Goal: Contribute content: Contribute content

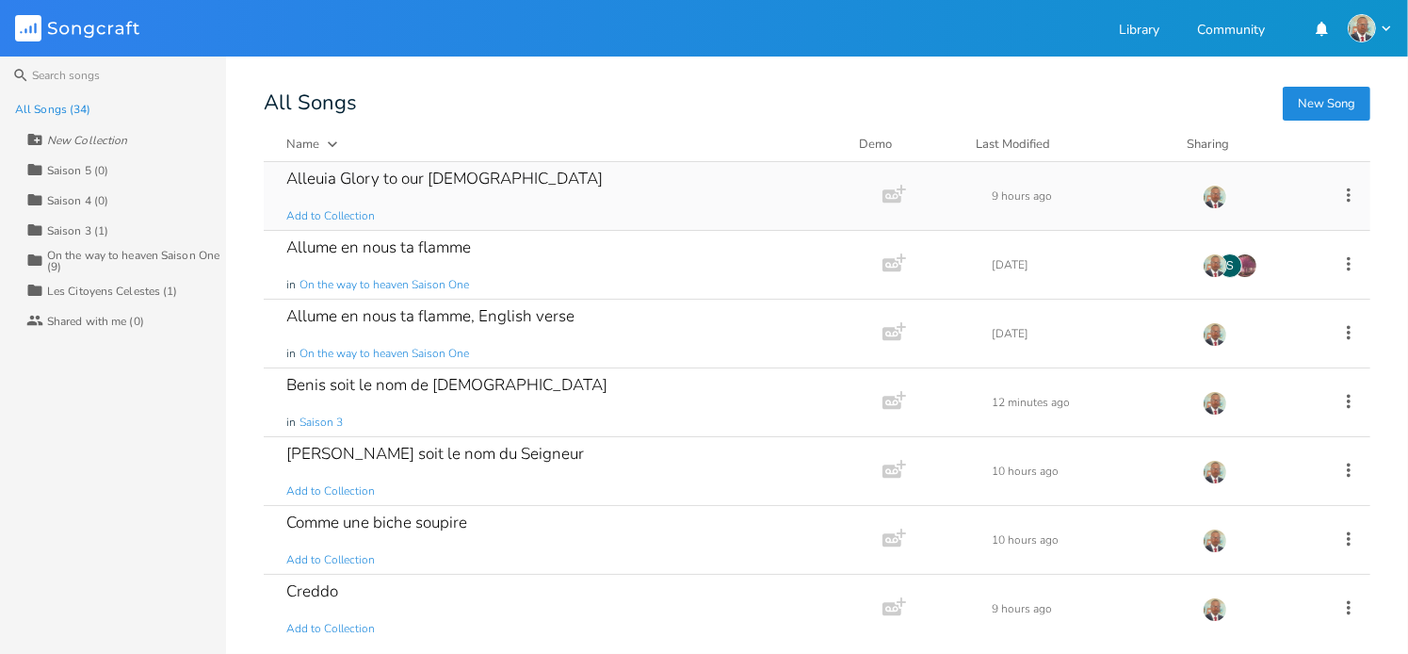
click at [338, 180] on div "Alleuia Glory to our [DEMOGRAPHIC_DATA]" at bounding box center [444, 178] width 316 height 16
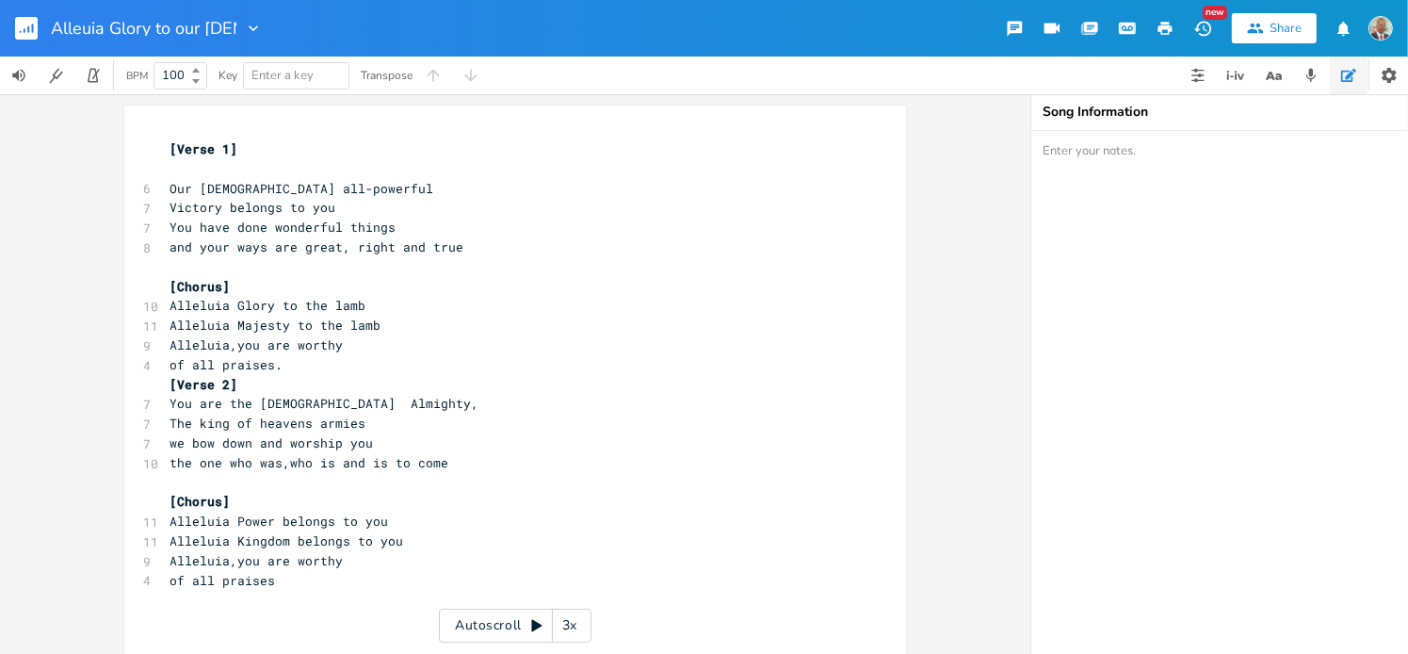
type input "l"
type input "a"
type input "Alleluia"
click at [984, 385] on div "xxxxxxxxxx [Verse 1] ​ 6 Our [DEMOGRAPHIC_DATA] all-powerful 7 Victory belongs …" at bounding box center [515, 373] width 1030 height 559
click at [34, 24] on rect "button" at bounding box center [26, 28] width 23 height 23
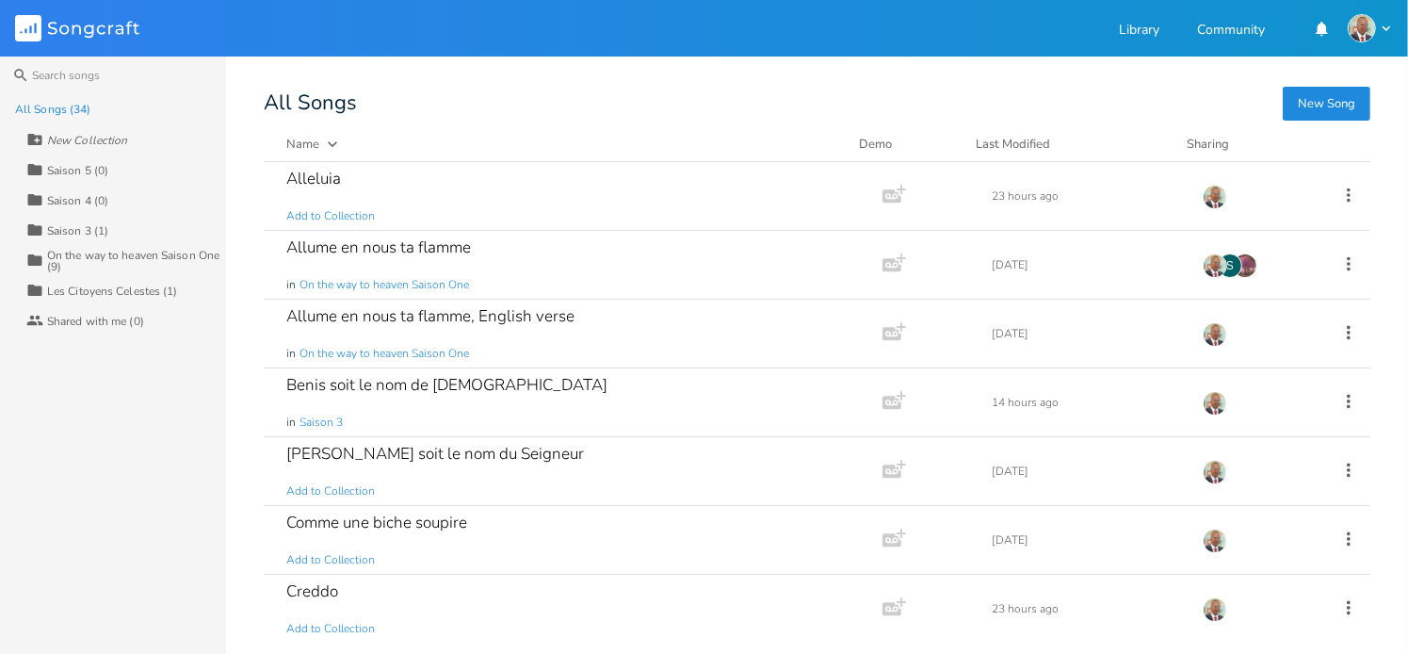
click at [36, 139] on icon at bounding box center [34, 139] width 17 height 17
type input "Hymns CV"
click at [88, 423] on div "All Songs (34) New Collection Collection Hymns CV (0) Collection Saison 5 (0) C…" at bounding box center [113, 373] width 226 height 559
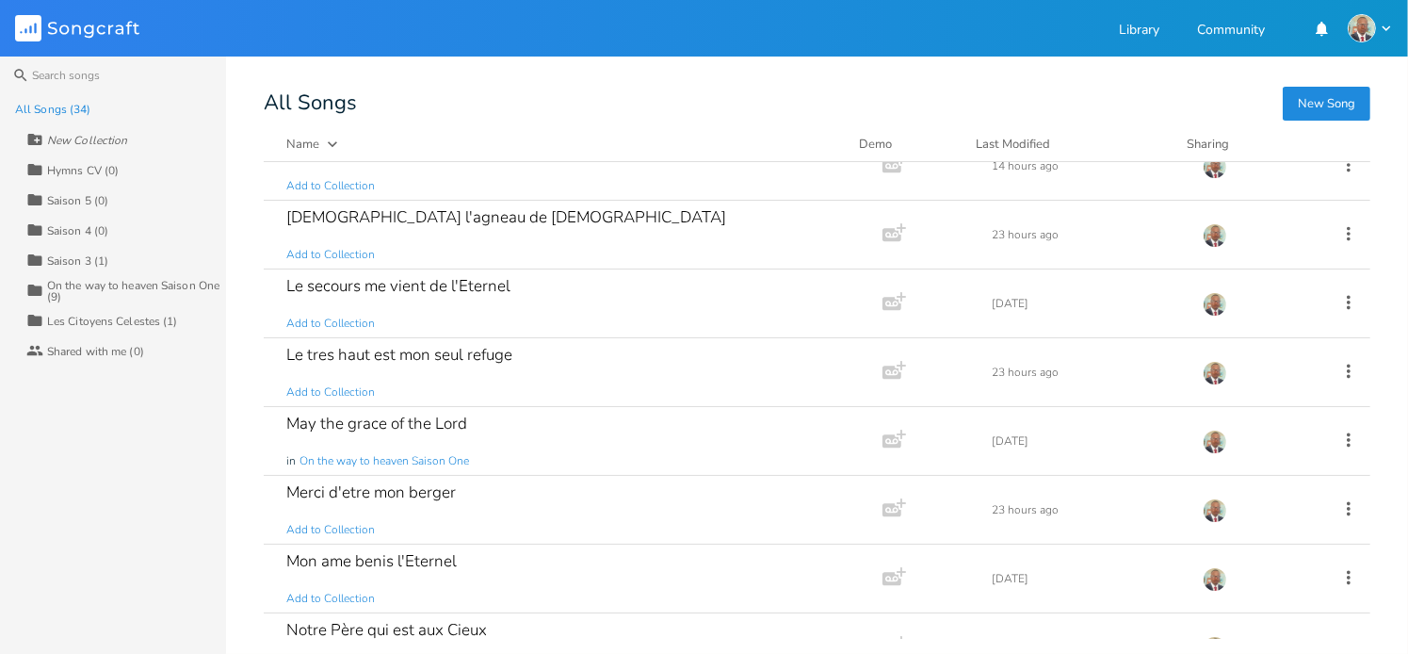
scroll to position [1318, 0]
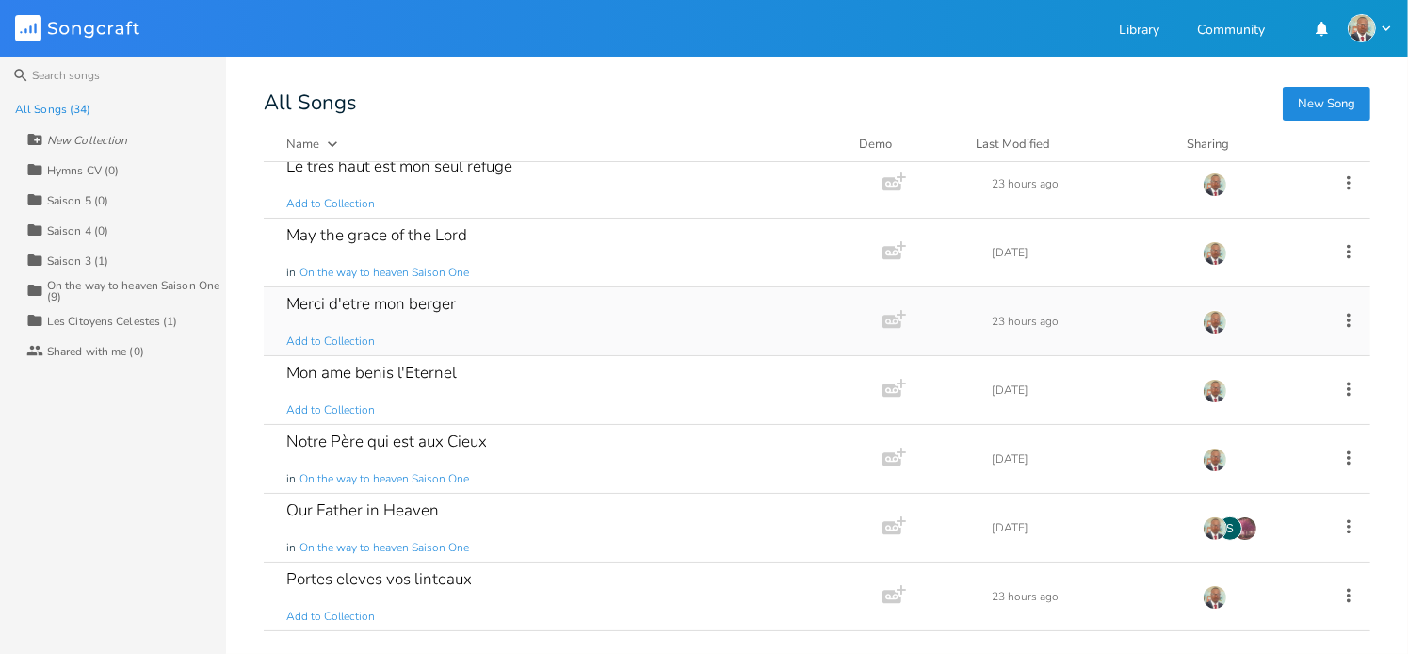
click at [384, 302] on div "Merci d'etre mon berger" at bounding box center [371, 304] width 170 height 16
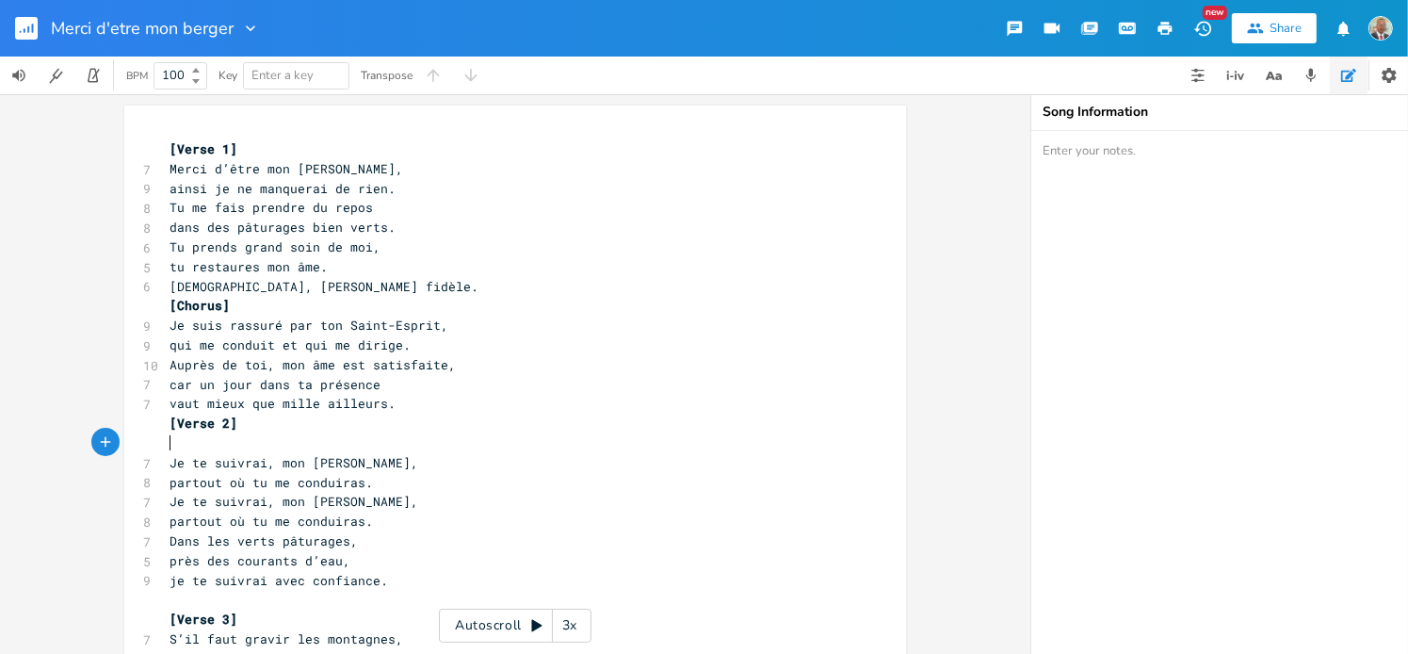
click at [382, 450] on pre "​" at bounding box center [506, 443] width 680 height 20
type textarea "[Verse 1] Merci d’être mon [PERSON_NAME], ainsi je ne manquerai de rien. Tu me …"
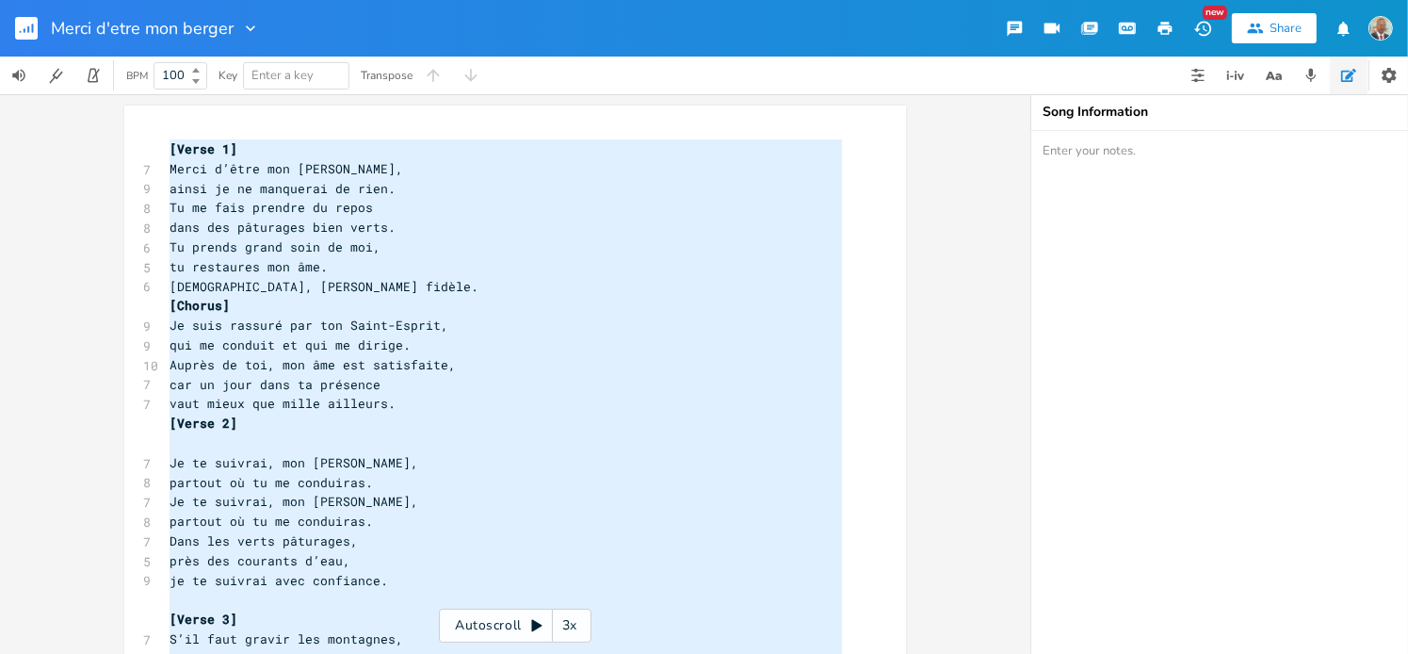
scroll to position [295, 0]
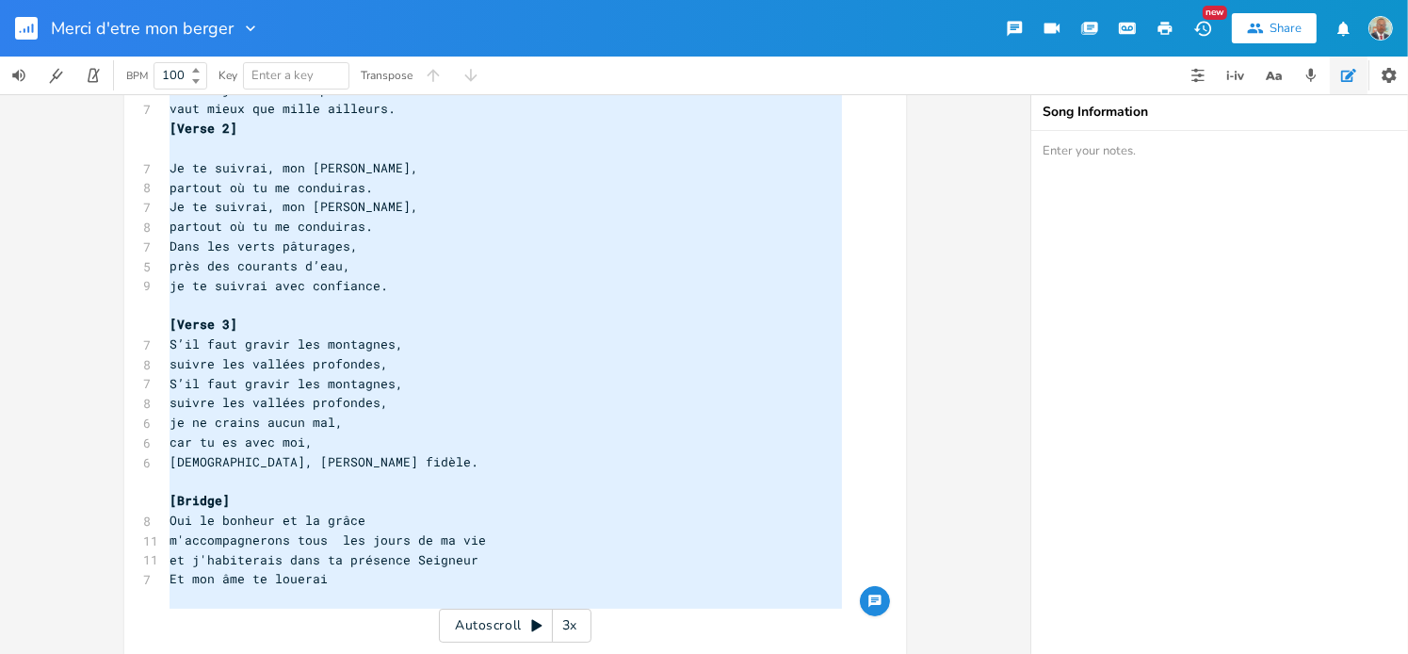
click at [333, 513] on span "Oui le bonheur et la grâce" at bounding box center [268, 519] width 196 height 17
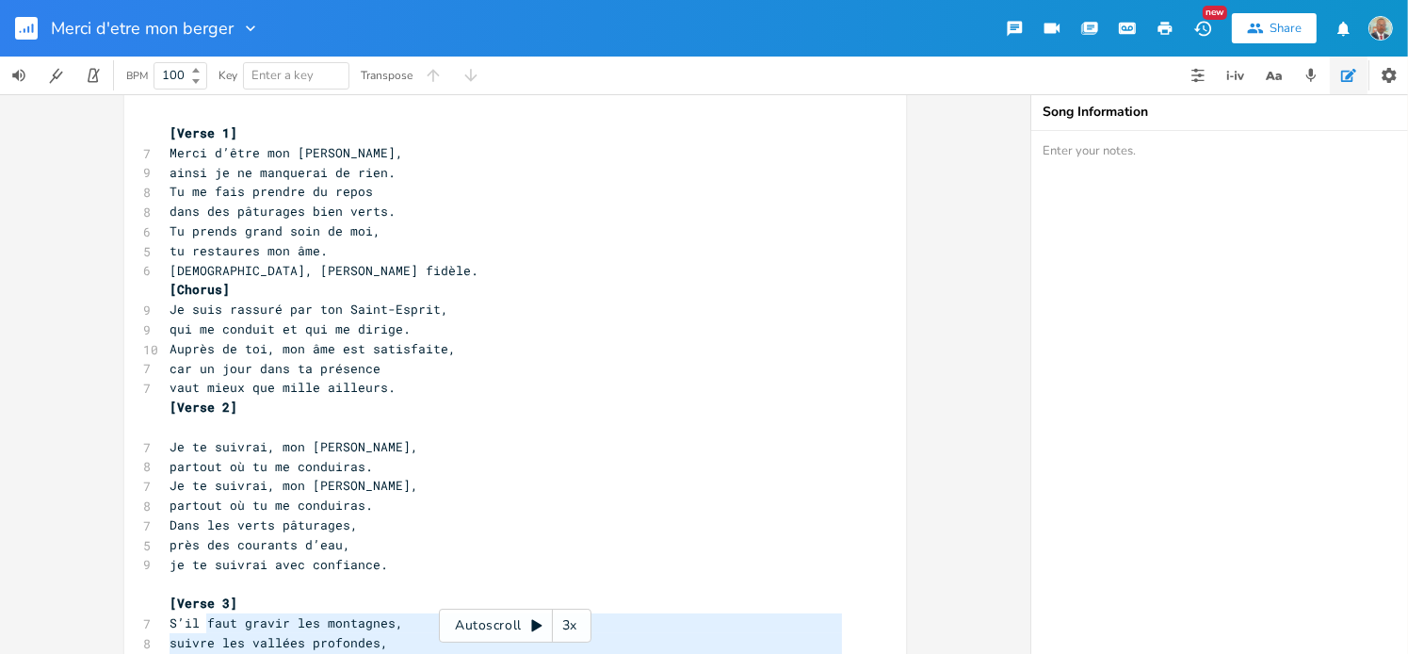
scroll to position [0, 0]
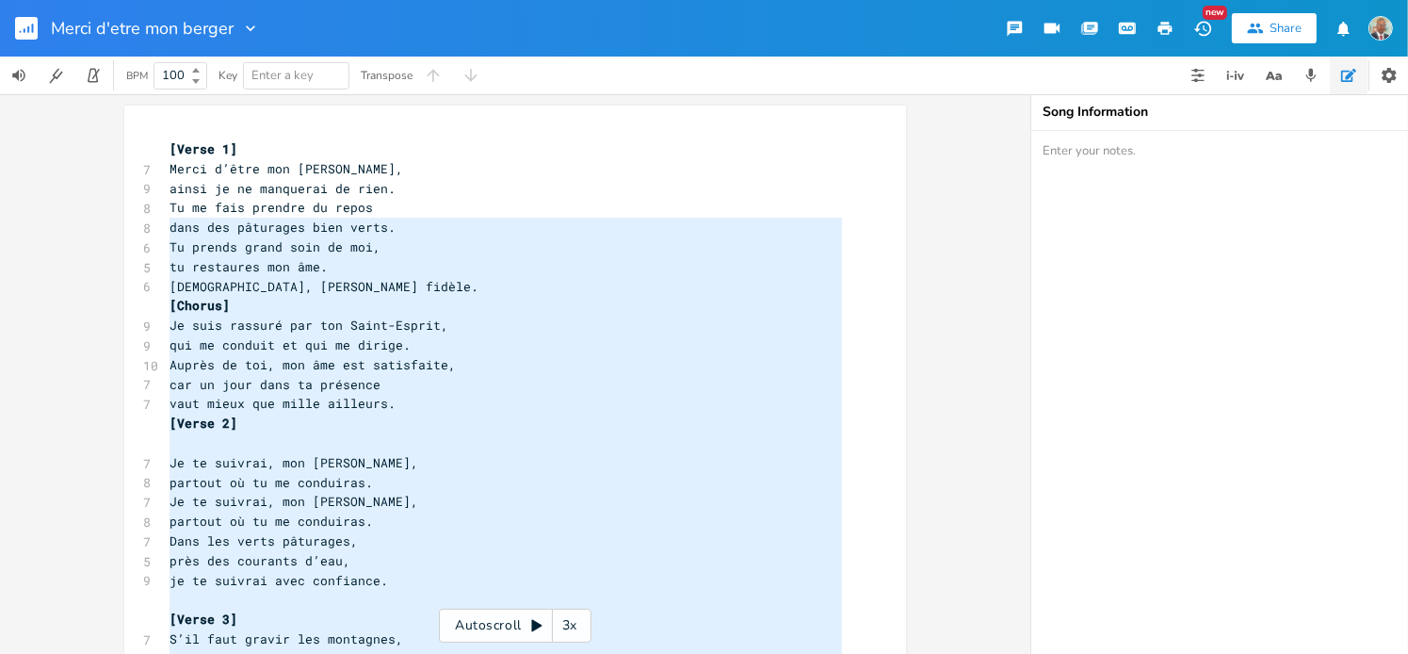
type textarea "Merci d’être mon [PERSON_NAME], ainsi je ne manquerai de rien. Tu me fais prend…"
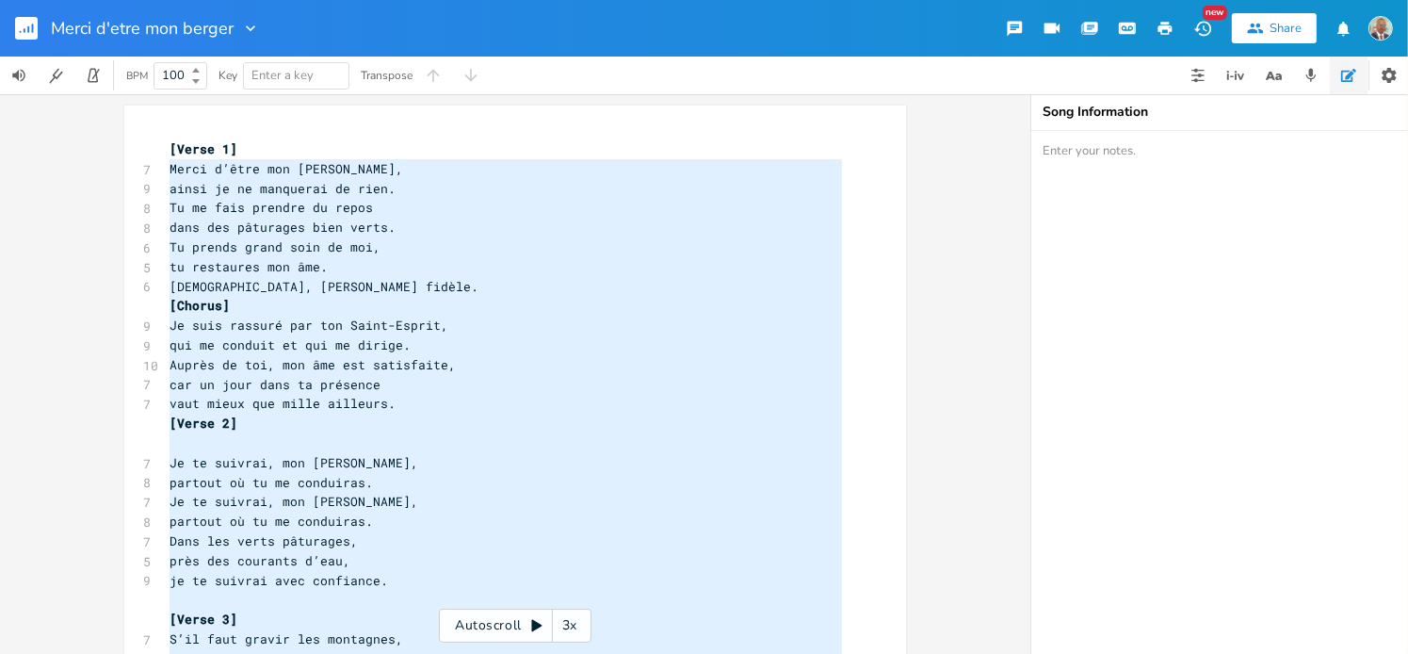
drag, startPoint x: 323, startPoint y: 584, endPoint x: 143, endPoint y: 176, distance: 445.7
click at [166, 176] on div "[Verse 1] 7 Merci d’être mon [PERSON_NAME], 9 ainsi je ne manquerai de rien. 8 …" at bounding box center [506, 531] width 680 height 784
paste textarea
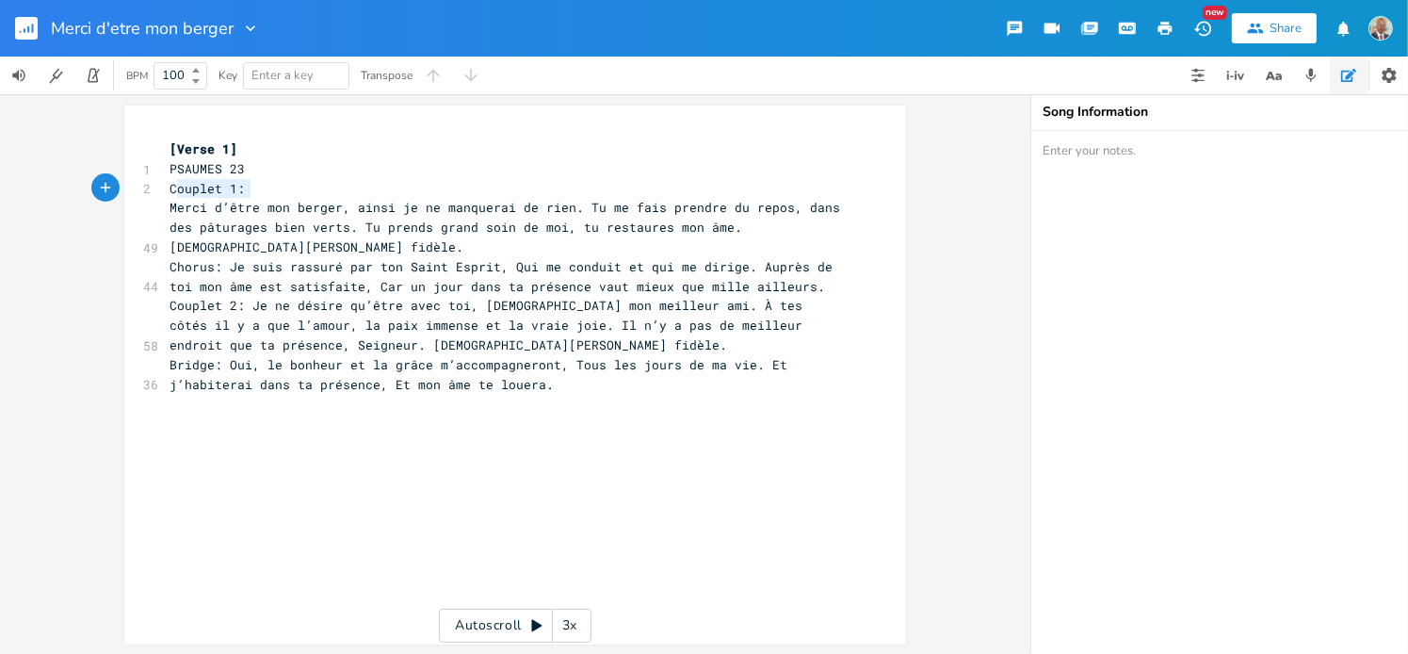
type textarea "Couplet 1:"
drag, startPoint x: 245, startPoint y: 188, endPoint x: 145, endPoint y: 184, distance: 99.9
click at [145, 184] on div "Couplet 1: x [Verse 1] 1 PSAUMES 23 2 Couplet 1: 49 Merci d’être mon berger, ai…" at bounding box center [515, 374] width 782 height 539
type textarea "23"
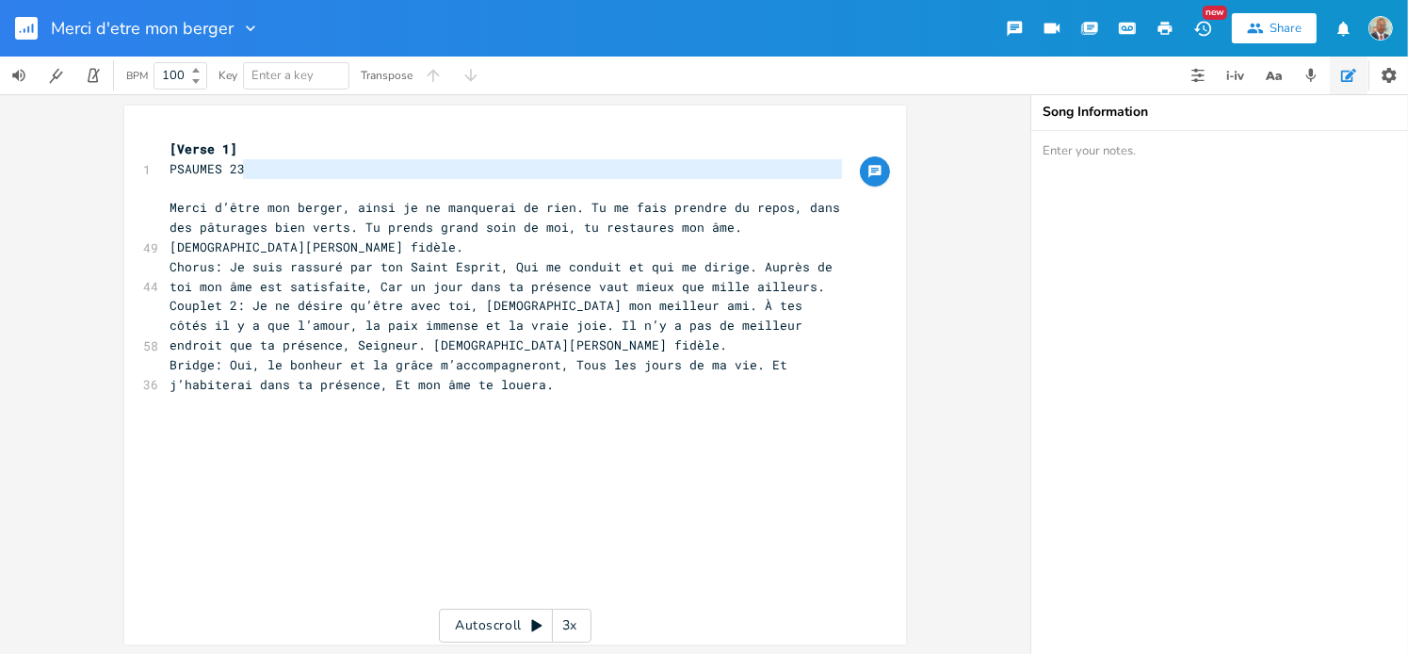
type textarea "PSAUMES 23"
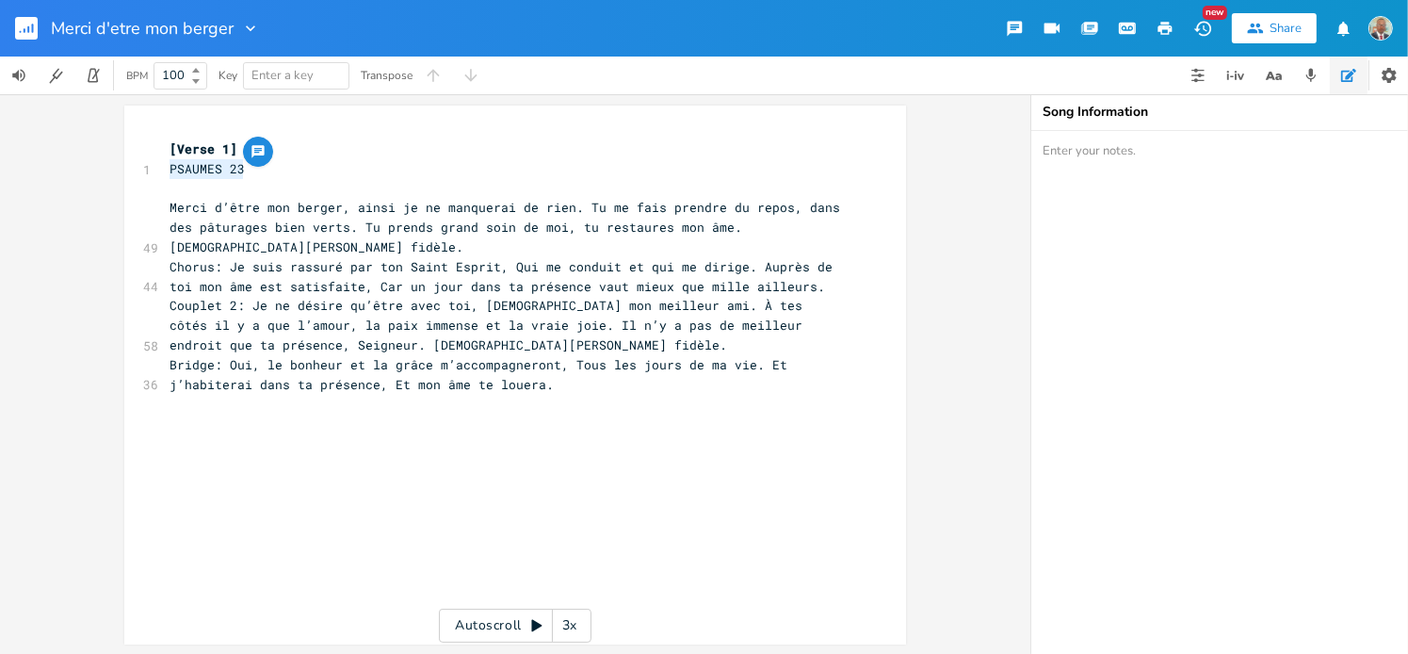
drag, startPoint x: 241, startPoint y: 174, endPoint x: 147, endPoint y: 167, distance: 94.5
click at [147, 167] on div "PSAUMES 23 x [Verse 1] 1 PSAUMES 23 ​ 49 Merci d’être mon berger, ainsi je ne m…" at bounding box center [515, 374] width 782 height 539
click at [1057, 152] on textarea at bounding box center [1219, 392] width 377 height 523
paste textarea "PSAUMES 23"
type textarea "PSAUMES 23"
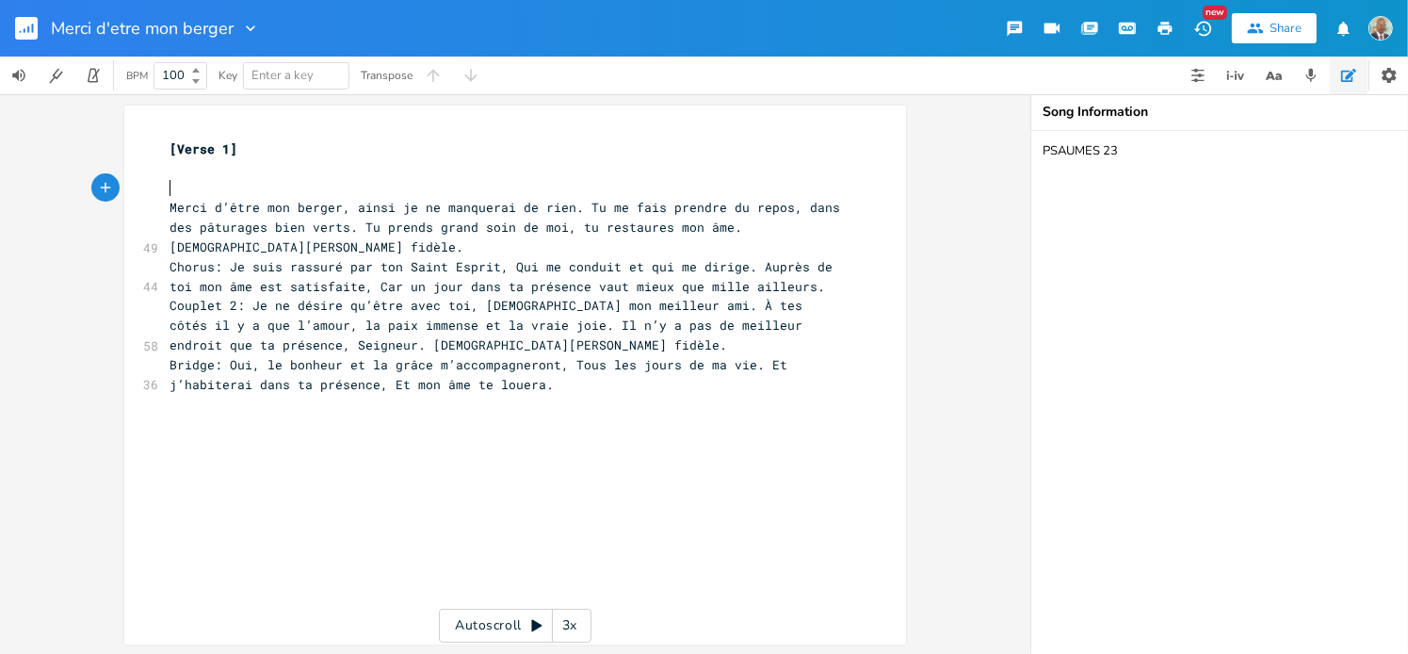
click at [169, 198] on div "[Verse 1] ​ ​ 49 Merci d’être mon berger, ainsi je ne manquerai de rien. Tu me …" at bounding box center [506, 305] width 680 height 333
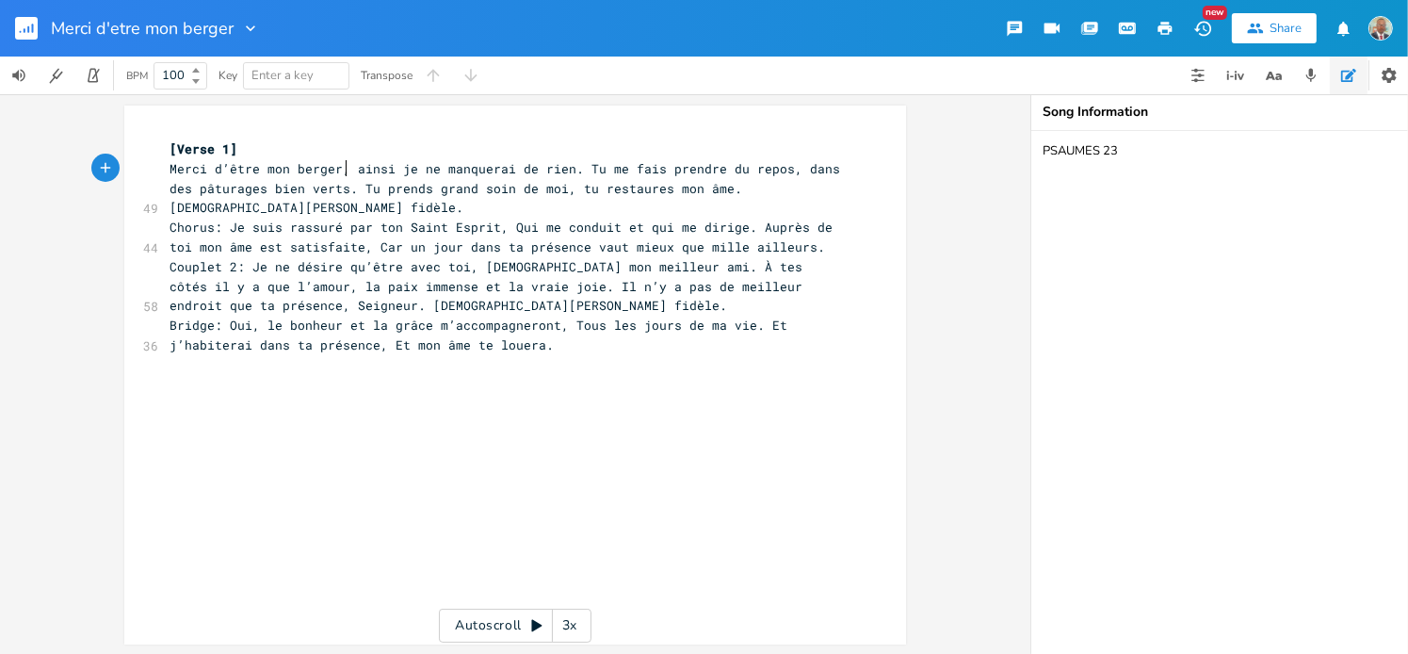
click at [342, 174] on span "Merci d’être mon berger, ainsi je ne manquerai de rien. Tu me fais prendre du r…" at bounding box center [509, 188] width 678 height 57
click at [569, 171] on span "Merci d’être mon berger, ainsi je ne manquerai de rien. Tu me fais prendre du r…" at bounding box center [509, 188] width 678 height 57
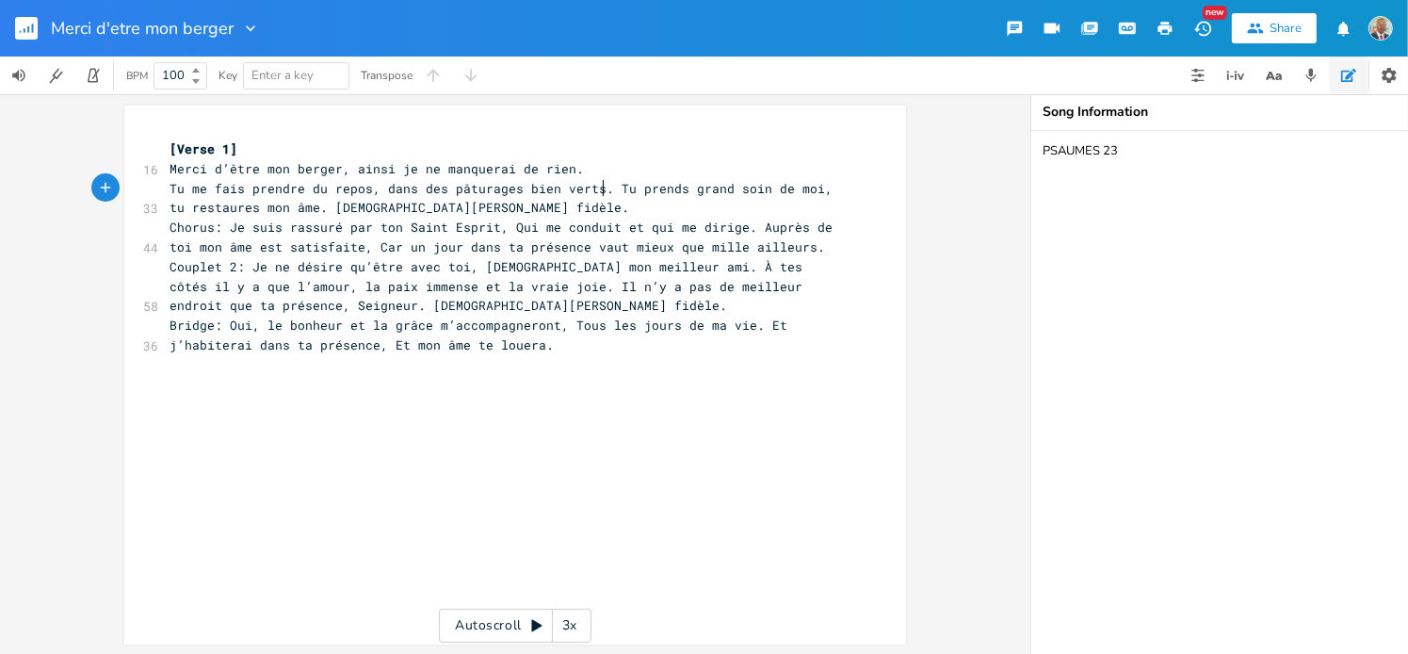
click at [599, 188] on span "Tu me fais prendre du repos, dans des pâturages bien verts. Tu prends grand soi…" at bounding box center [505, 198] width 671 height 37
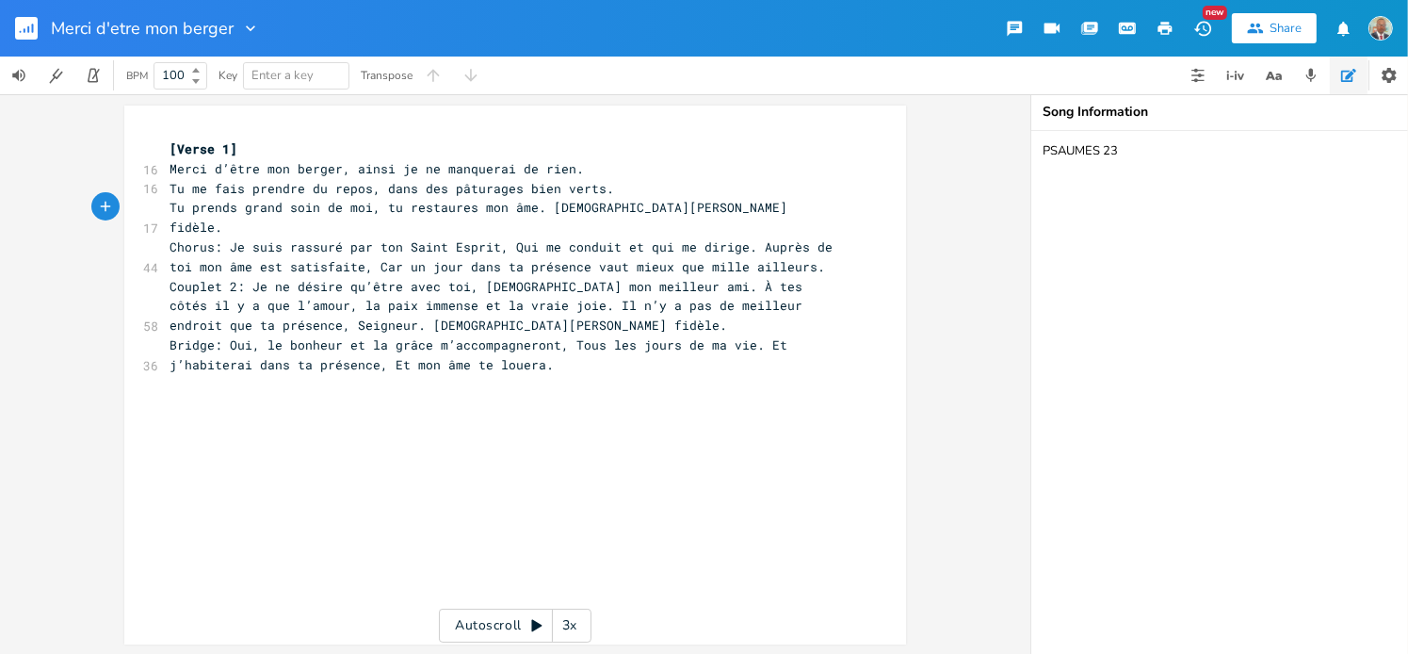
click at [542, 211] on span "Tu prends grand soin de moi, tu restaures mon âme. [DEMOGRAPHIC_DATA][PERSON_NA…" at bounding box center [482, 217] width 625 height 37
click at [536, 208] on span "Tu prends grand soin de moi, tu restaures mon âme. [DEMOGRAPHIC_DATA][PERSON_NA…" at bounding box center [482, 217] width 625 height 37
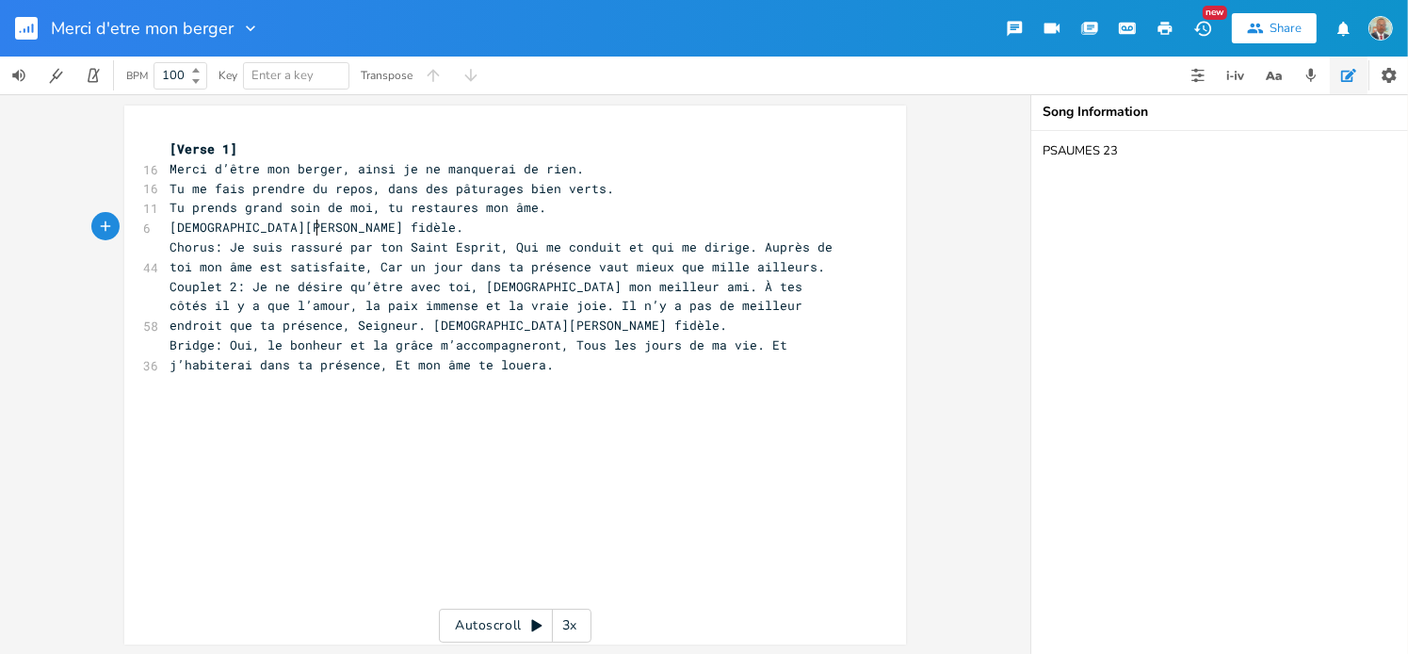
click at [354, 222] on pre "[DEMOGRAPHIC_DATA][PERSON_NAME] fidèle." at bounding box center [506, 228] width 680 height 20
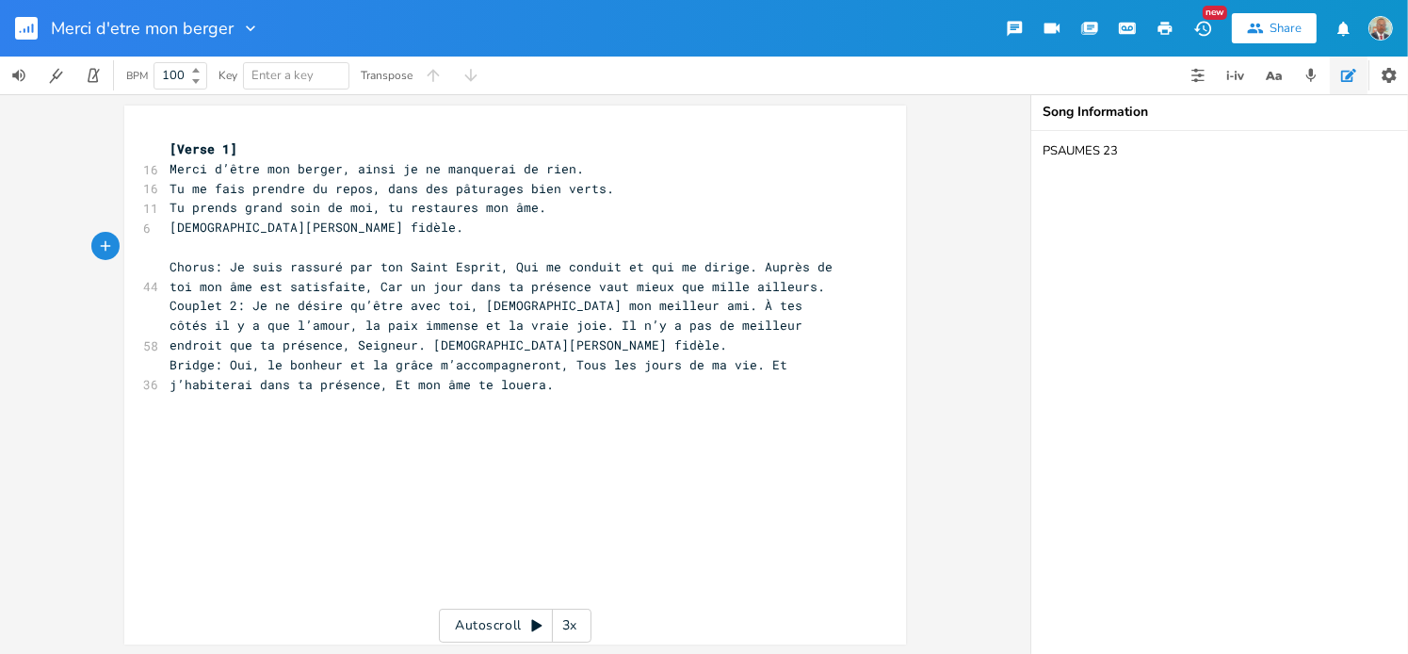
click at [493, 266] on span "Chorus: Je suis rassuré par ton Saint Esprit, Qui me conduit et qui me dirige. …" at bounding box center [505, 276] width 671 height 37
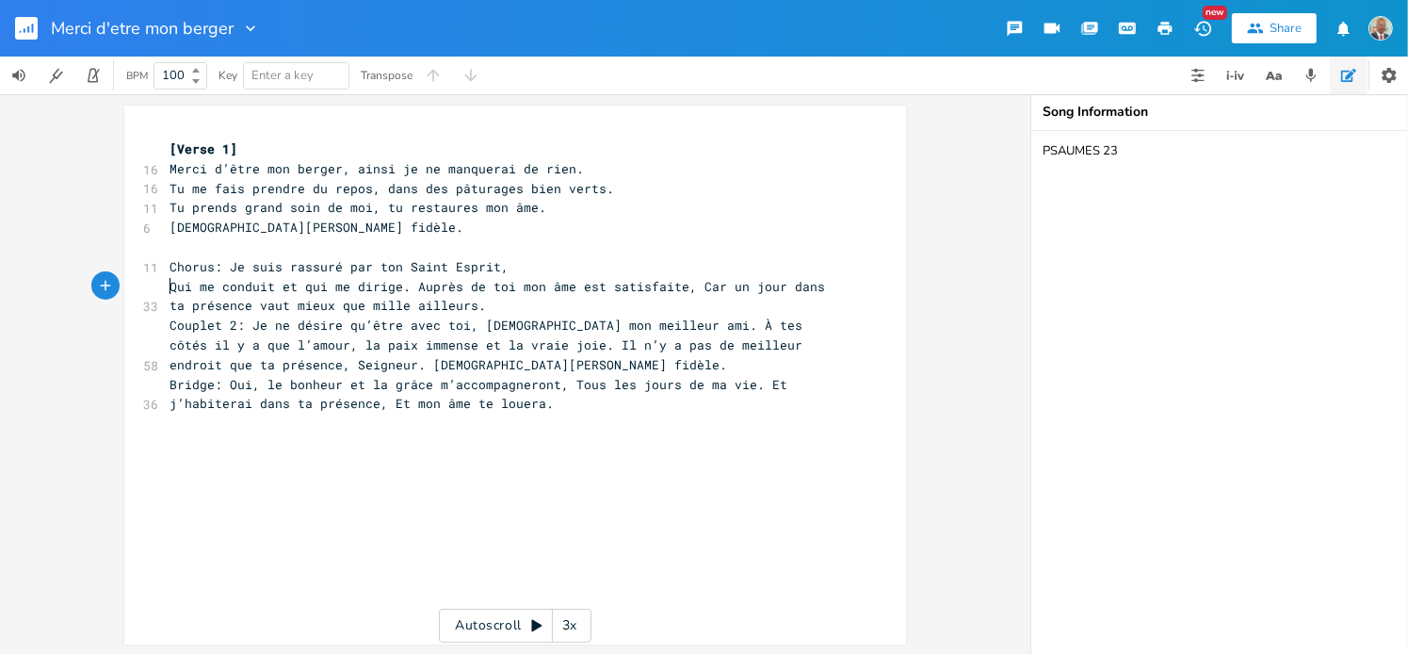
click at [403, 289] on span "Qui me conduit et qui me dirige. Auprès de toi mon âme est satisfaite, Car un j…" at bounding box center [501, 296] width 663 height 37
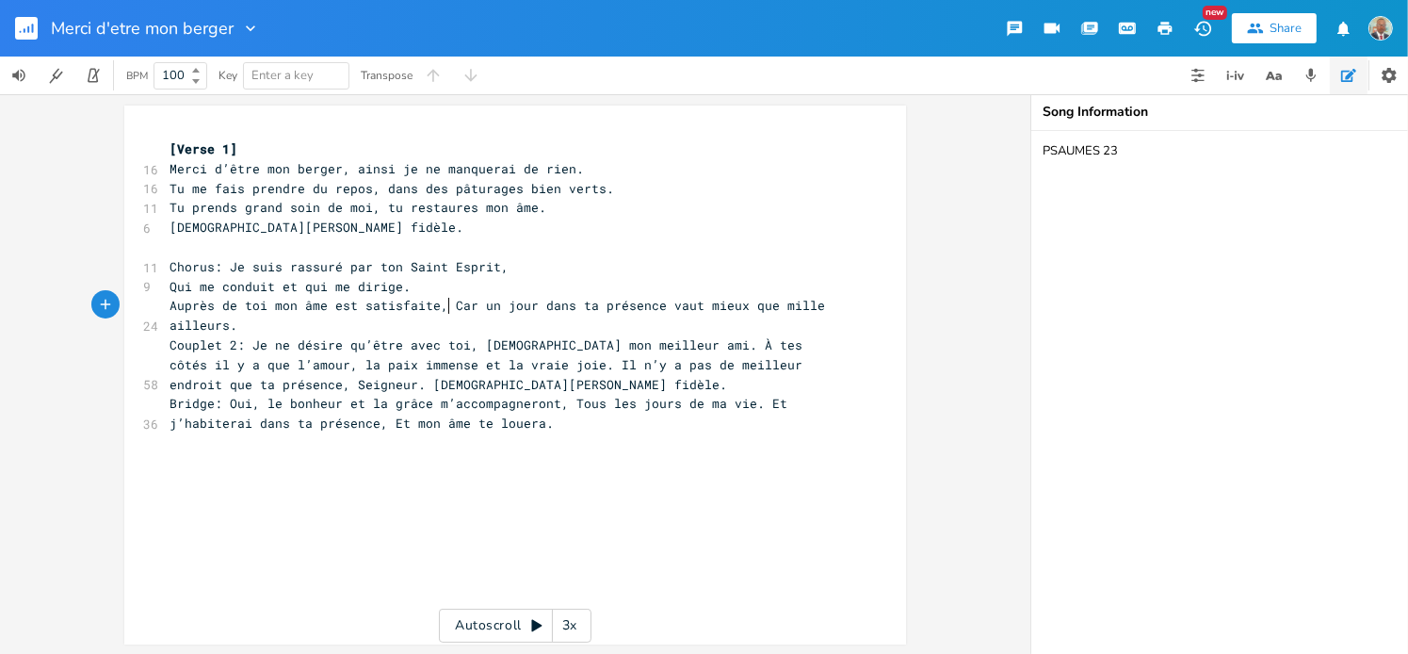
click at [441, 303] on span "Auprès de toi mon âme est satisfaite, Car un jour dans ta présence vaut mieux q…" at bounding box center [501, 315] width 663 height 37
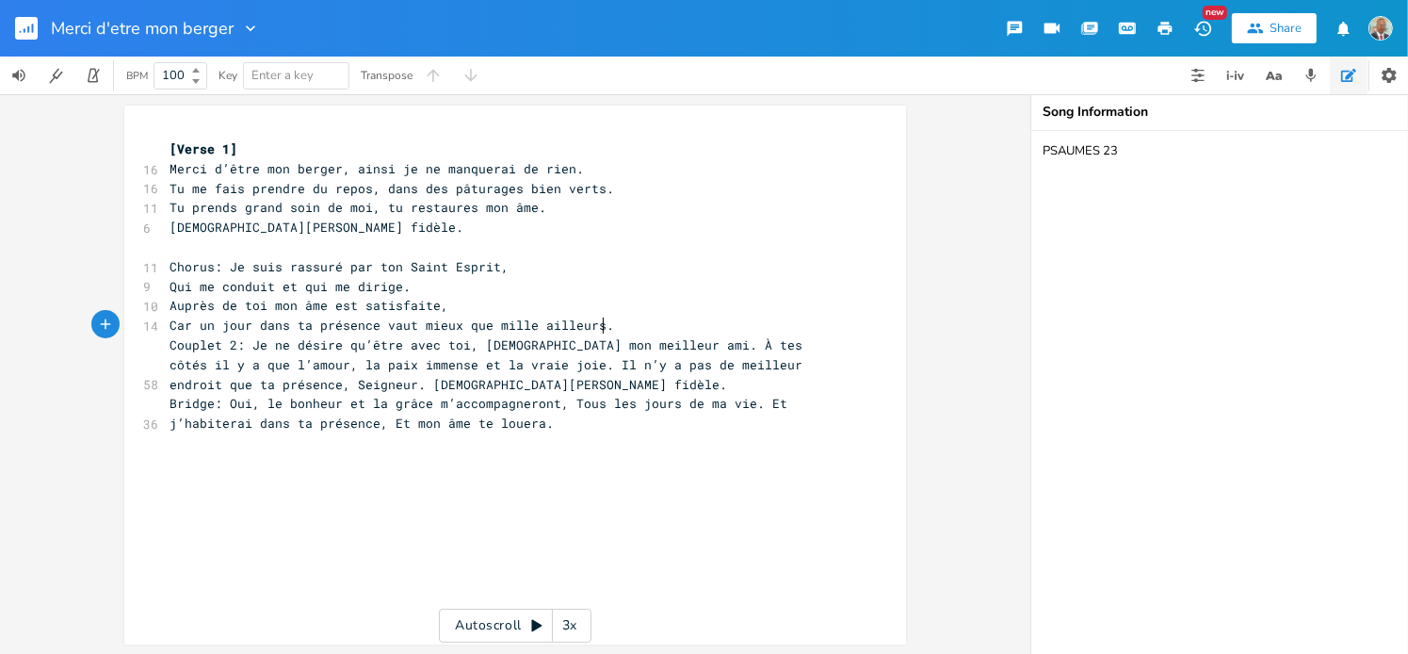
click at [606, 325] on pre "Car un jour dans ta présence vaut mieux que mille ailleurs." at bounding box center [506, 325] width 680 height 20
click at [374, 325] on span "Car un jour dans ta présence vaut mieux que mille ailleurs." at bounding box center [392, 324] width 445 height 17
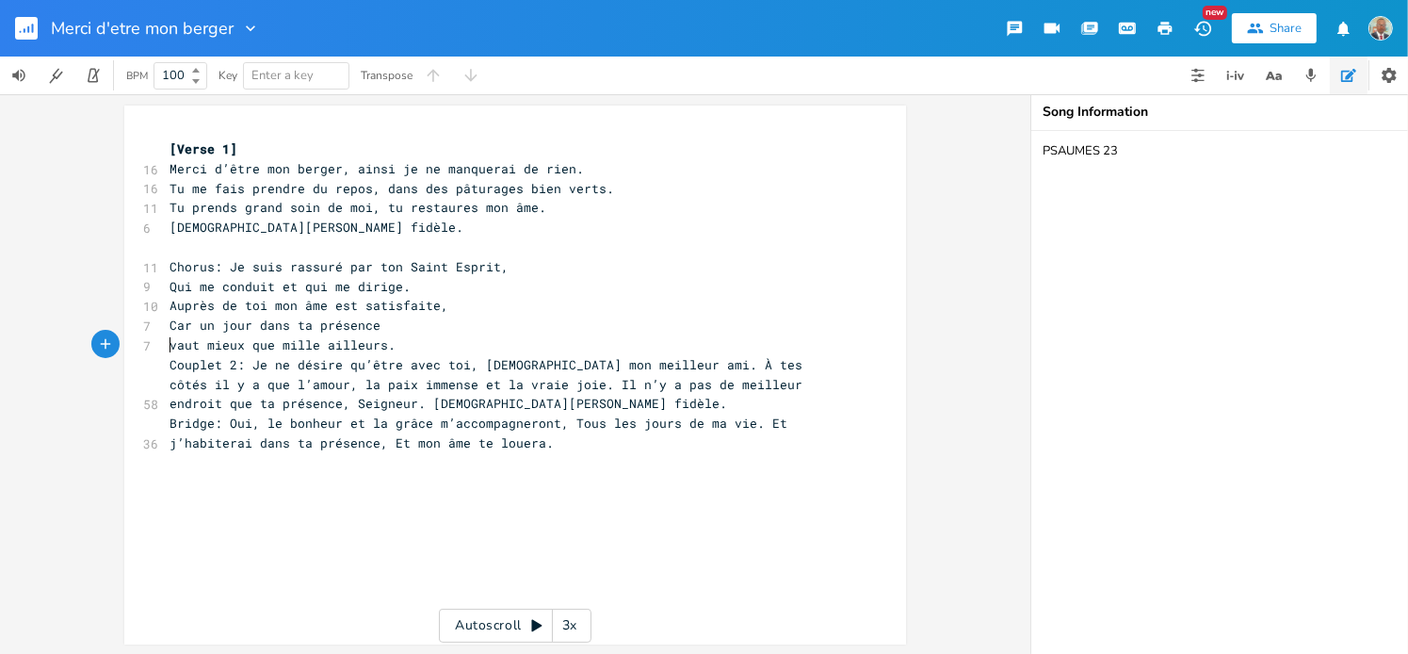
click at [385, 339] on pre "vaut mieux que mille ailleurs." at bounding box center [506, 345] width 680 height 20
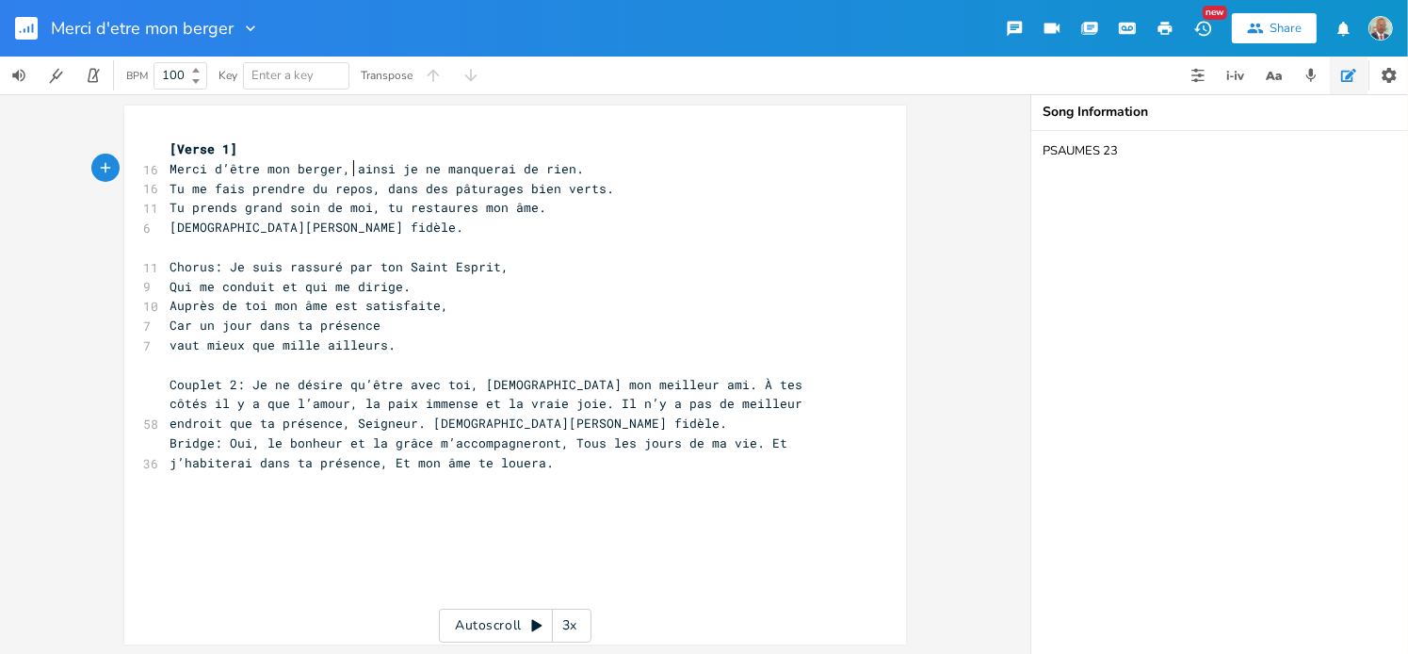
click at [349, 170] on span "Merci d’être mon berger, ainsi je ne manquerai de rien." at bounding box center [377, 168] width 414 height 17
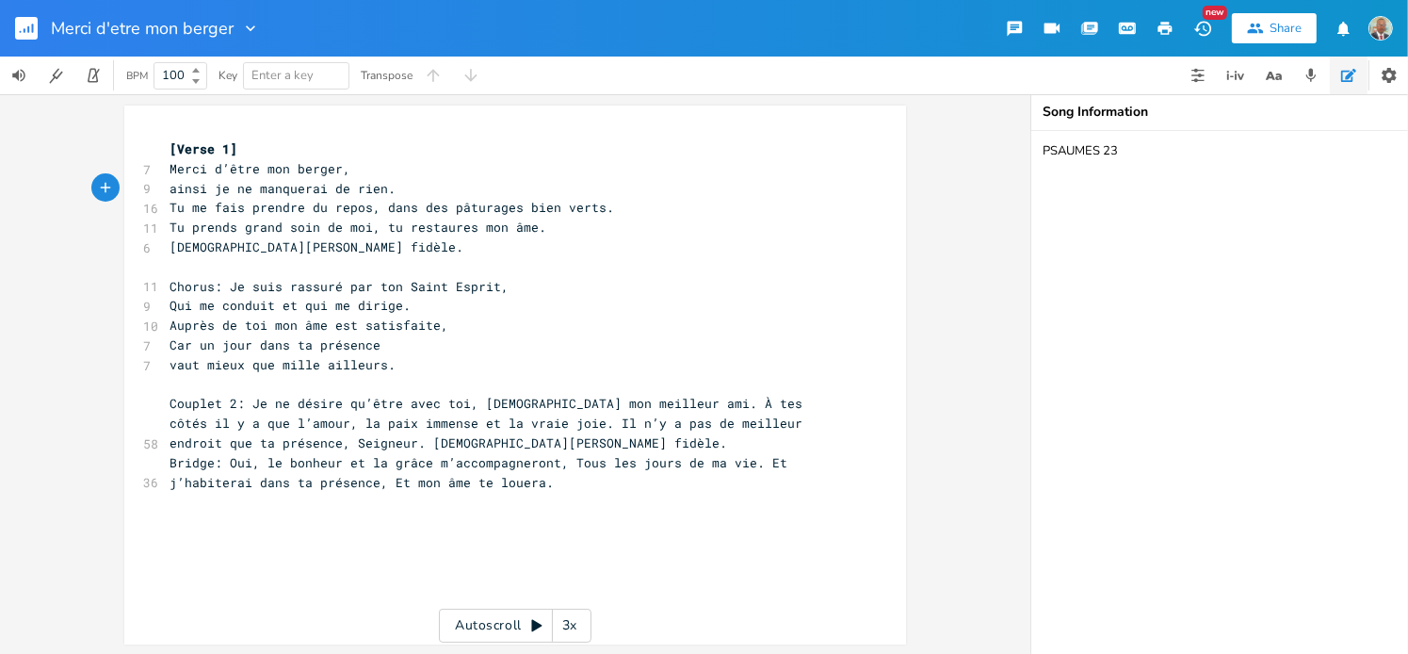
click at [375, 211] on span "Tu me fais prendre du repos, dans des pâturages bien verts." at bounding box center [392, 207] width 445 height 17
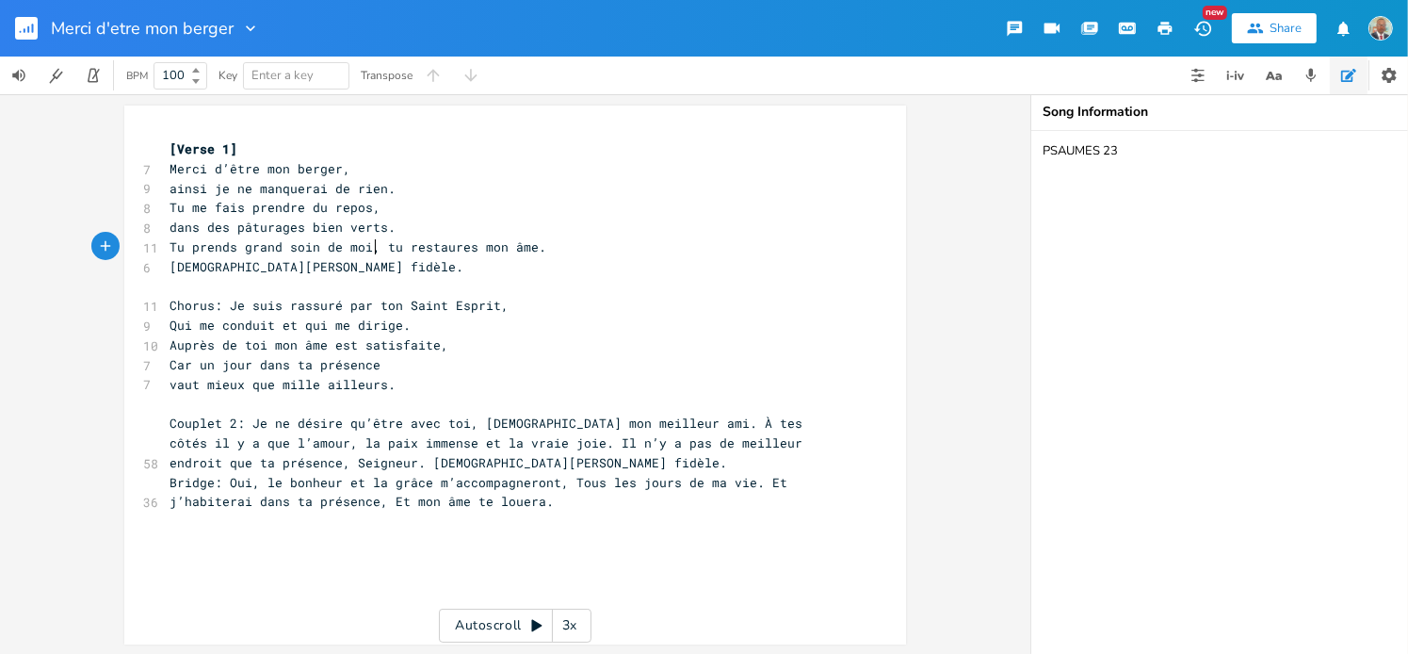
click at [373, 249] on span "Tu prends grand soin de moi, tu restaures mon âme." at bounding box center [358, 246] width 377 height 17
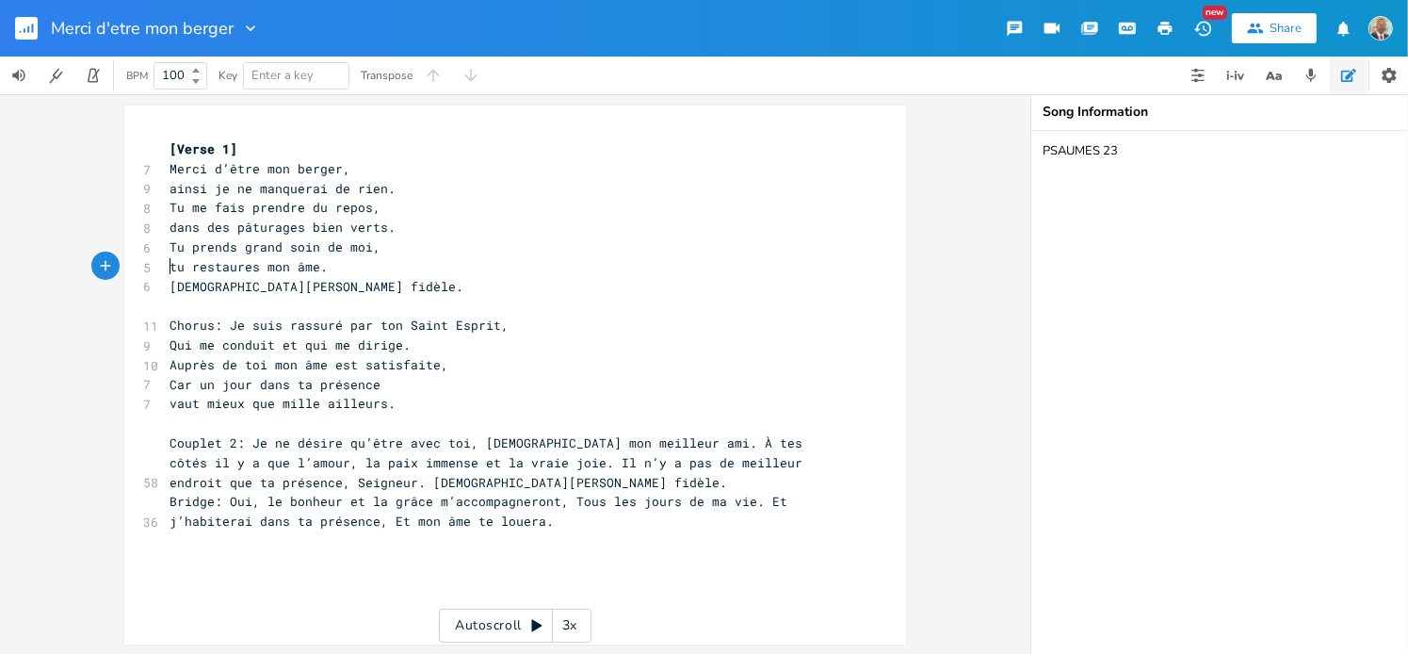
scroll to position [2, 0]
click at [412, 396] on pre "vaut mieux que mille ailleurs." at bounding box center [506, 402] width 680 height 20
type textarea "Chorus:"
drag, startPoint x: 216, startPoint y: 322, endPoint x: 165, endPoint y: 325, distance: 50.9
click at [170, 325] on span "Chorus: Je suis rassuré par ton Saint Esprit," at bounding box center [339, 323] width 339 height 17
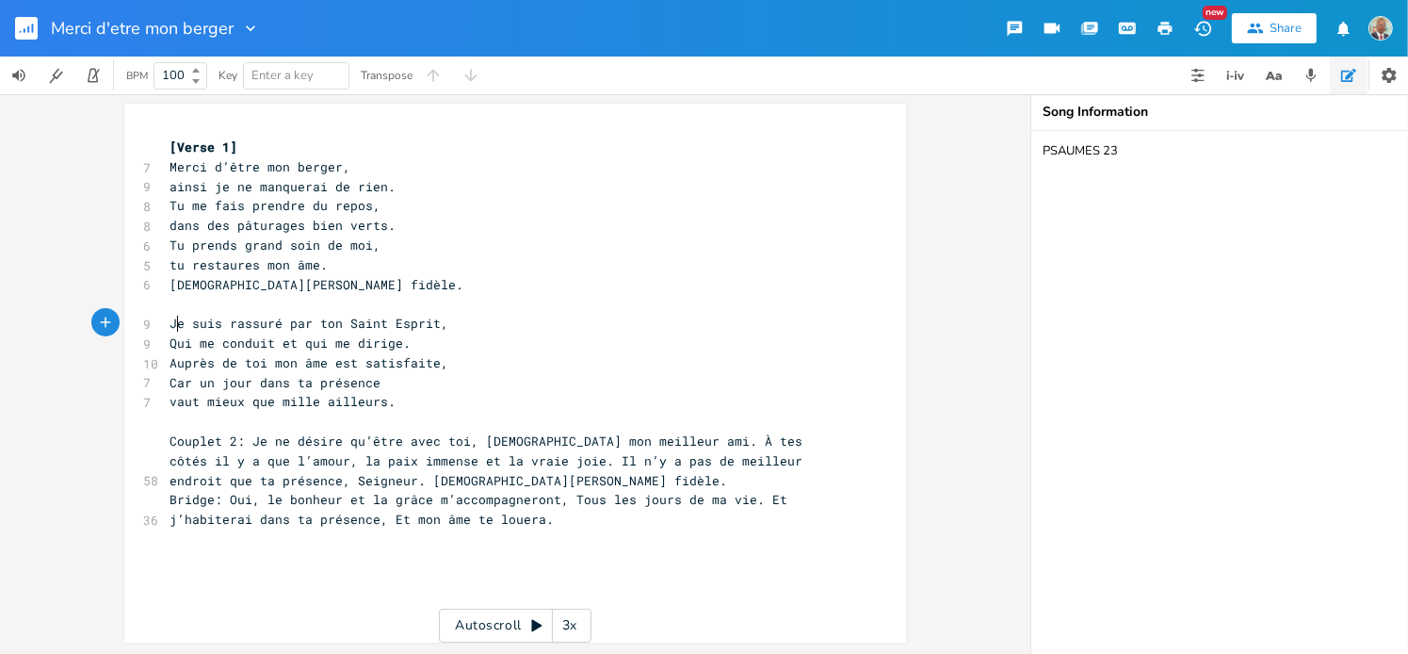
click at [174, 323] on span "Je suis rassuré par ton Saint Esprit," at bounding box center [309, 323] width 279 height 17
type textarea "Couplet 2:"
drag, startPoint x: 245, startPoint y: 442, endPoint x: 162, endPoint y: 438, distance: 83.0
click at [166, 438] on pre "Couplet 2: Je ne désire qu’être avec toi, [DEMOGRAPHIC_DATA] mon meilleur ami. …" at bounding box center [506, 460] width 680 height 58
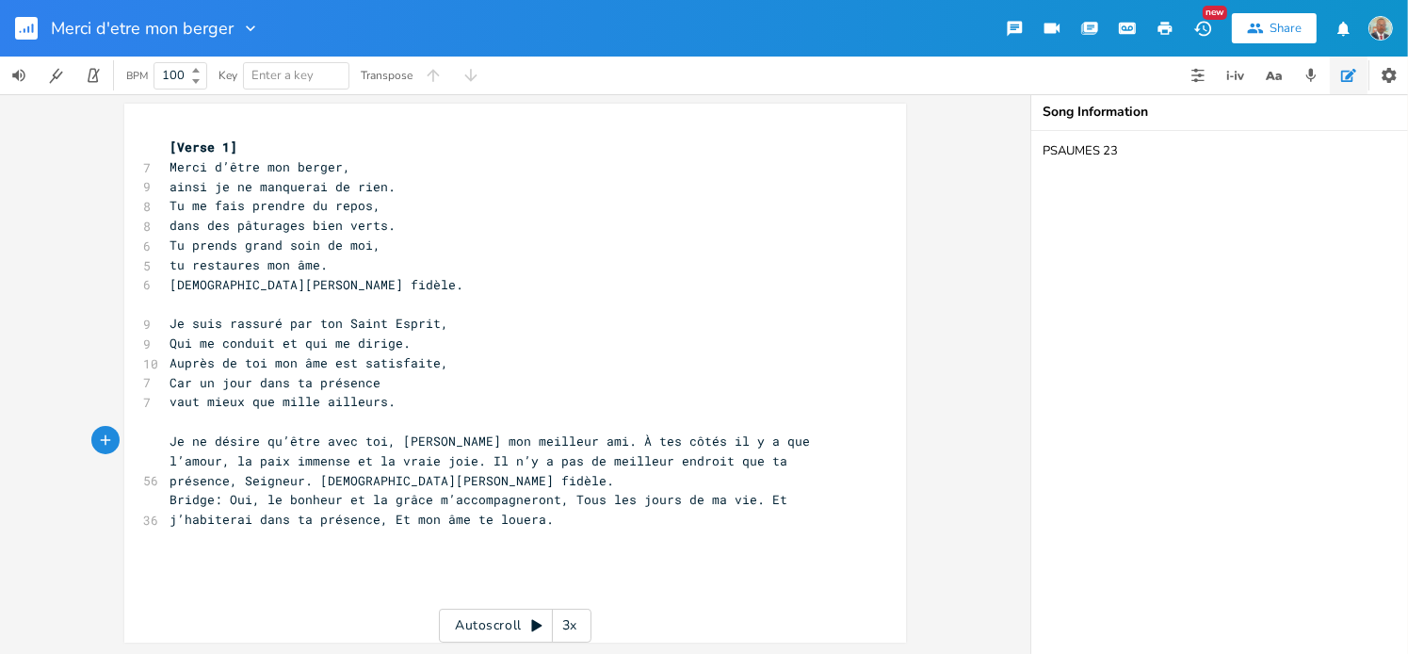
click at [384, 440] on span "Je ne désire qu’être avec toi, [PERSON_NAME] mon meilleur ami. À tes côtés il y…" at bounding box center [494, 460] width 648 height 57
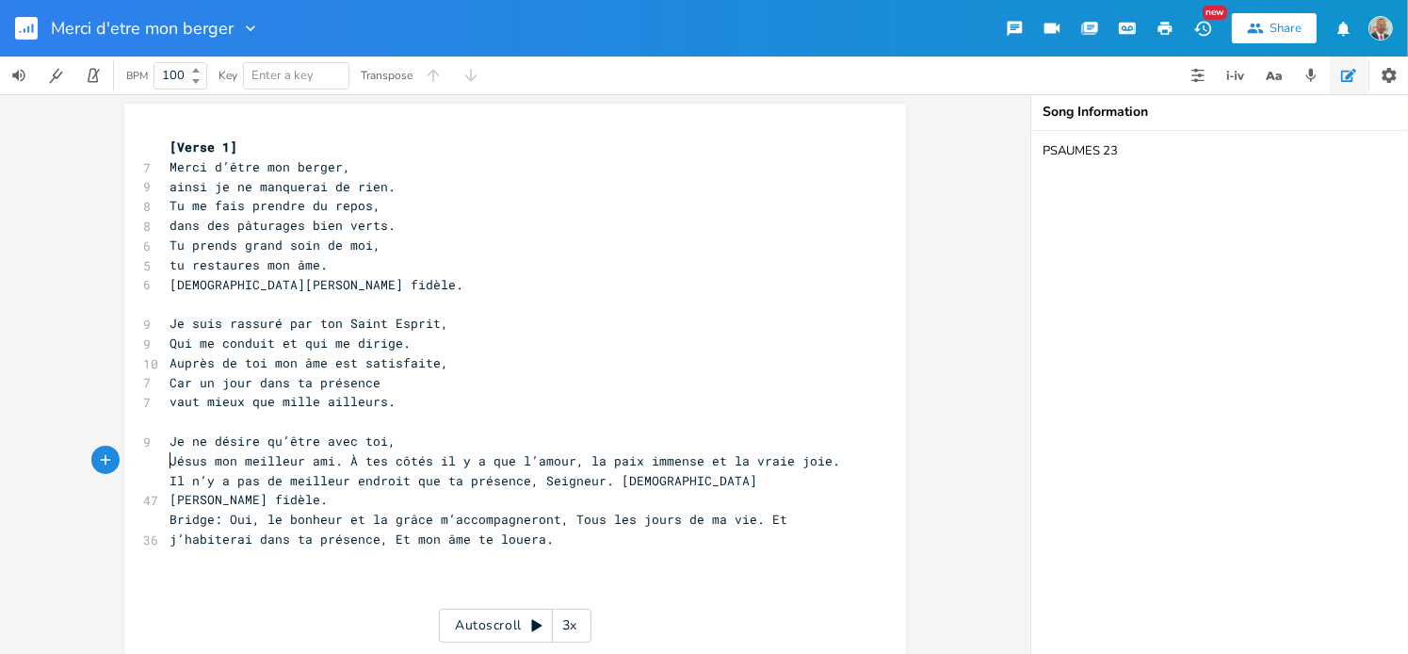
click at [335, 463] on span "Jésus mon meilleur ami. À tes côtés il y a que l’amour, la paix immense et la v…" at bounding box center [509, 480] width 678 height 57
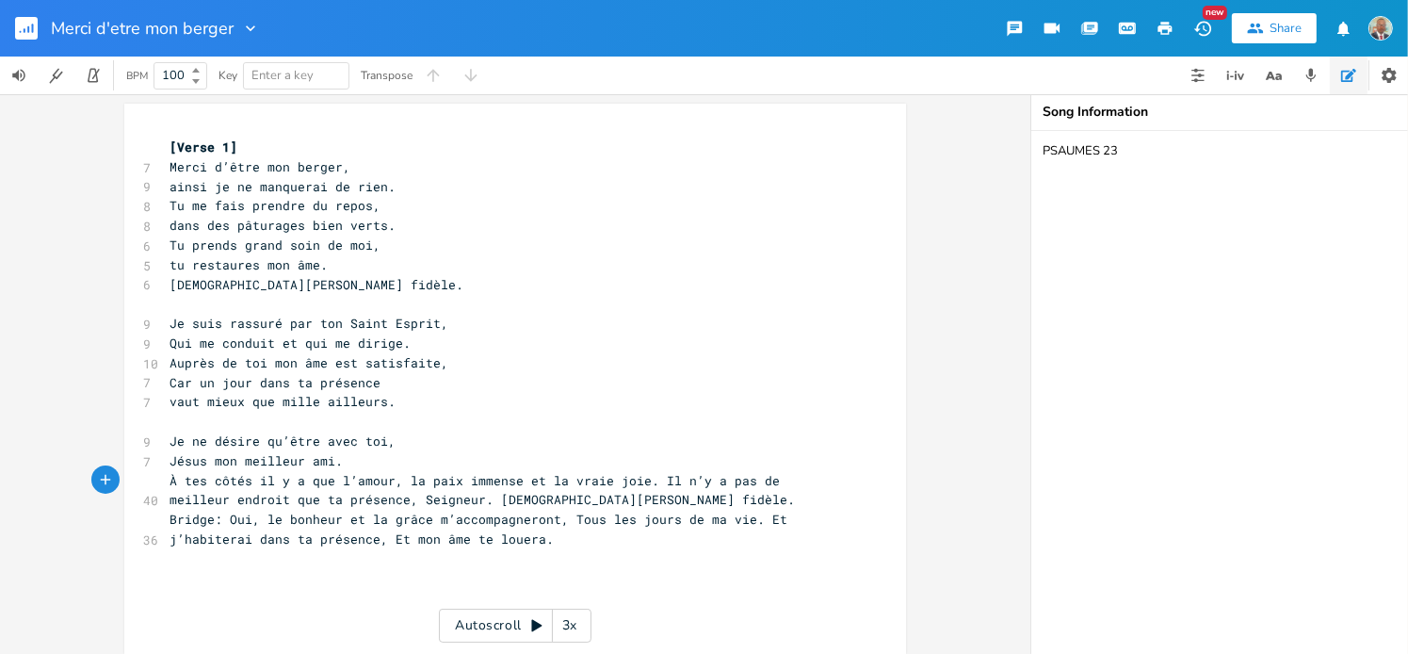
click at [396, 480] on span "À tes côtés il y a que l’amour, la paix immense et la vraie joie. Il n’y a pas …" at bounding box center [482, 490] width 625 height 37
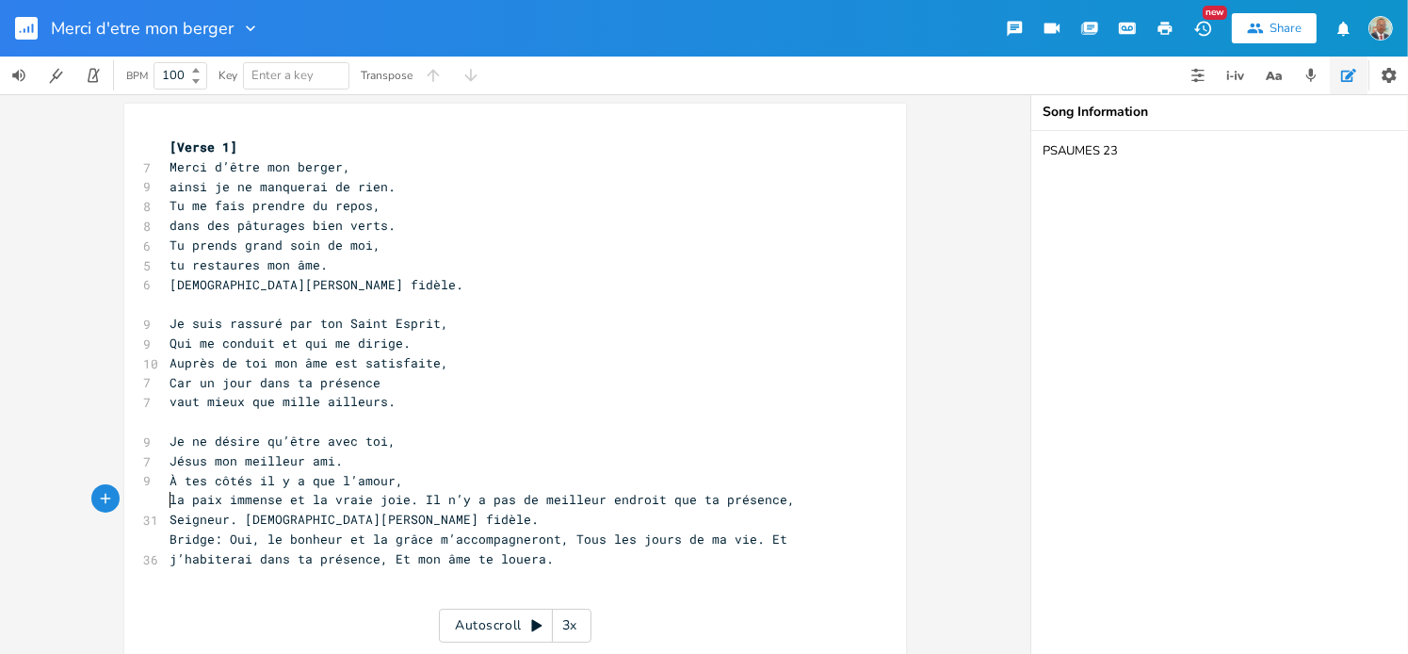
click at [409, 501] on span "la paix immense et la vraie joie. Il n’y a pas de meilleur endroit que ta prése…" at bounding box center [486, 509] width 633 height 37
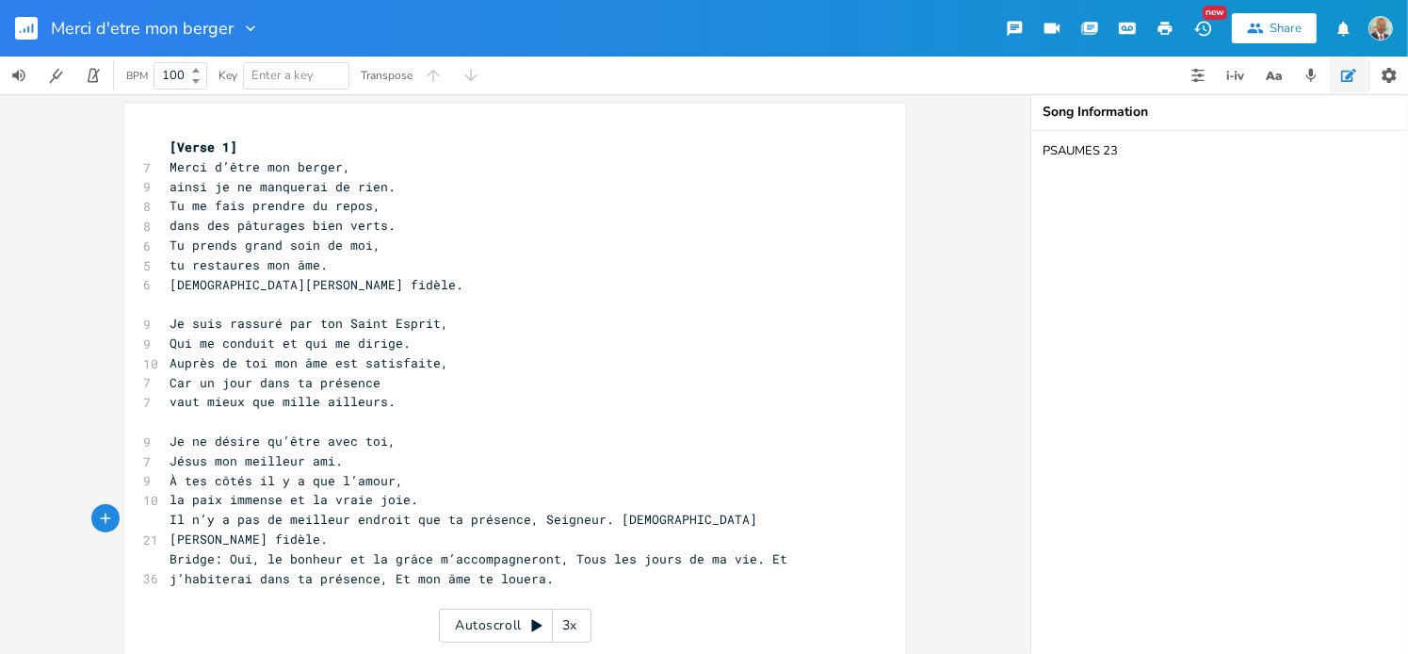
click at [527, 522] on span "Il n’y a pas de meilleur endroit que ta présence, Seigneur. [DEMOGRAPHIC_DATA][…" at bounding box center [464, 528] width 588 height 37
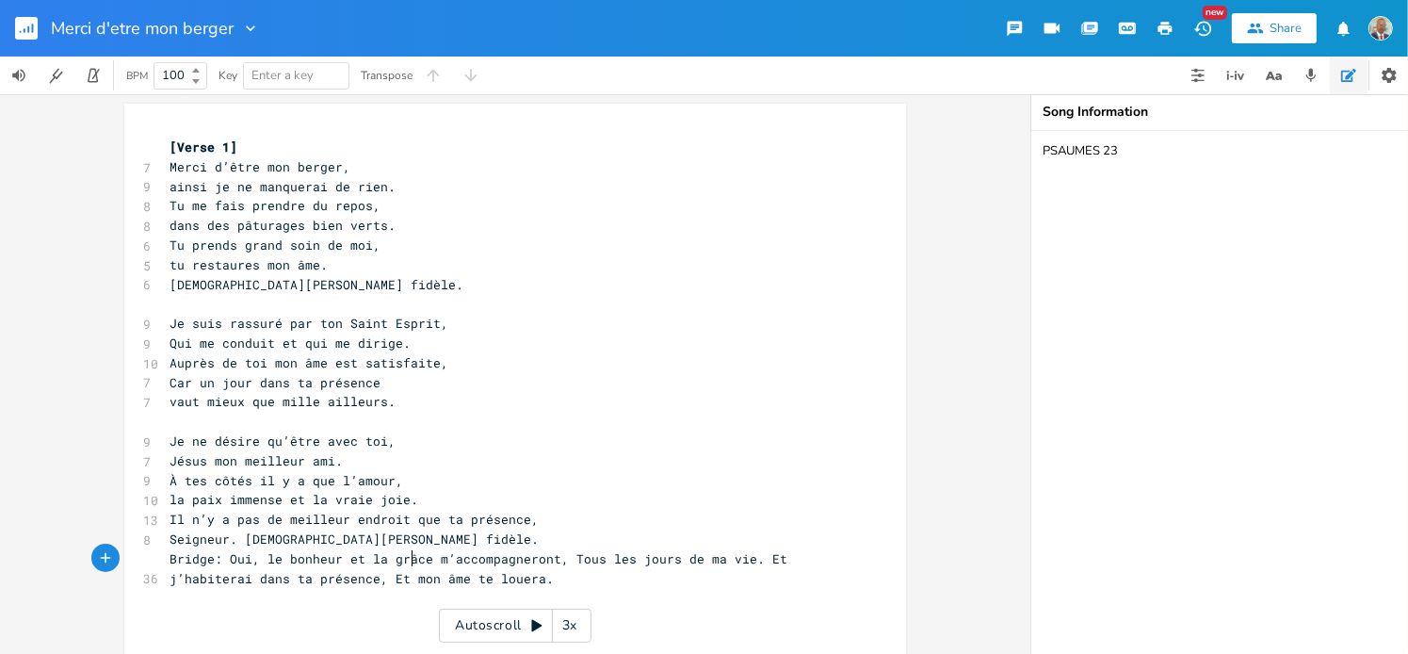
click at [405, 550] on span "Bridge: Oui, le bonheur et la grâce m’accompagneront, Tous les jours de ma vie.…" at bounding box center [482, 568] width 625 height 37
click at [397, 538] on pre "Seigneur. [DEMOGRAPHIC_DATA][PERSON_NAME] fidèle." at bounding box center [506, 539] width 680 height 20
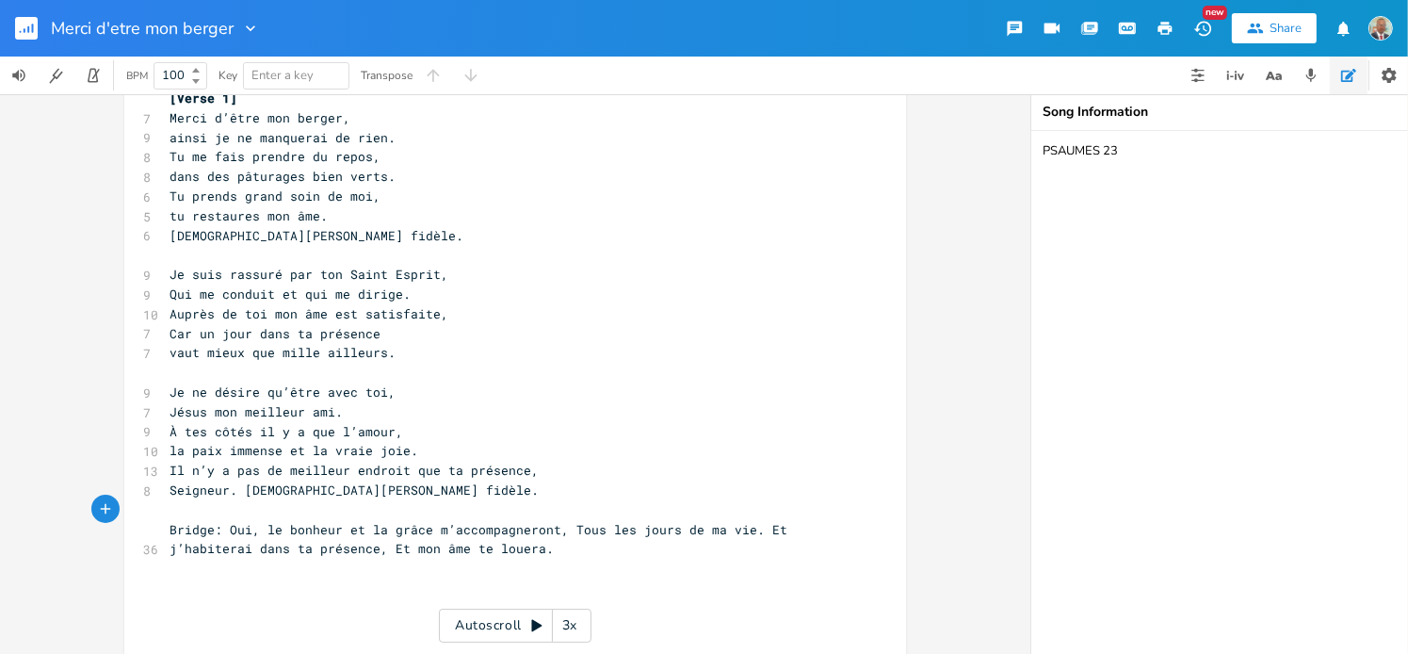
scroll to position [72, 0]
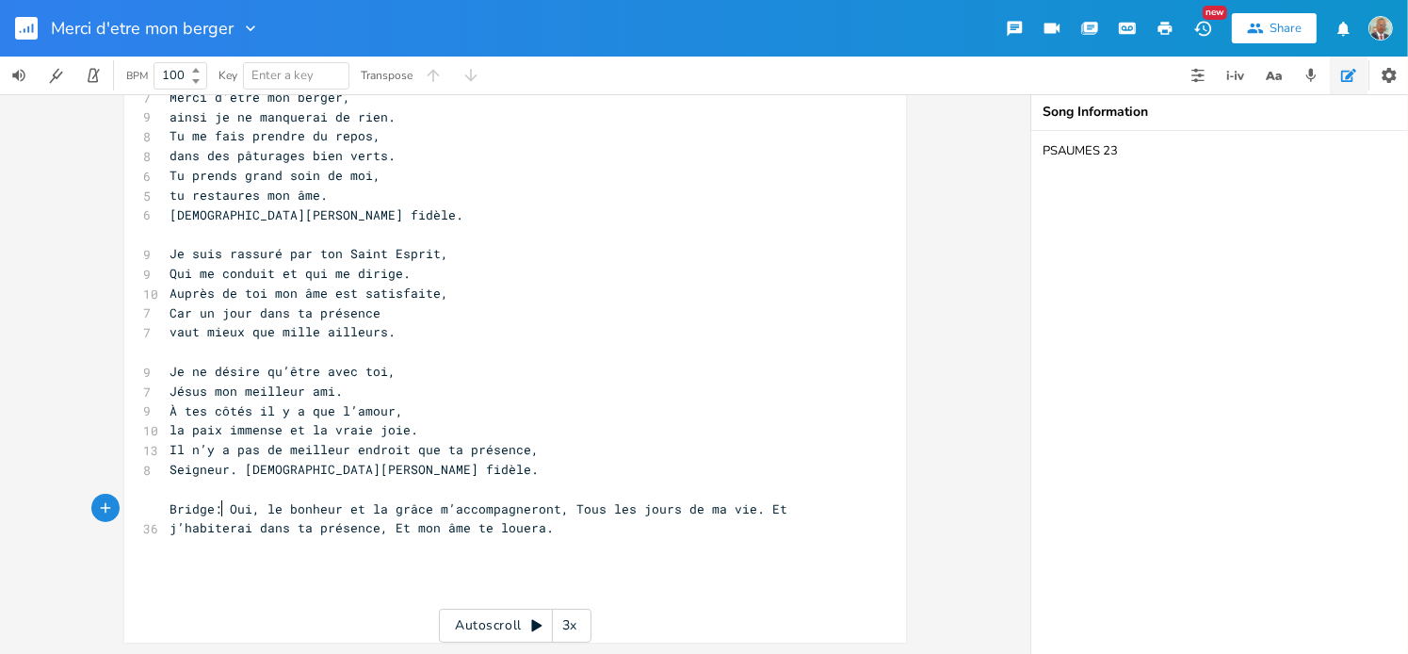
type textarea "Bridge:"
drag, startPoint x: 215, startPoint y: 507, endPoint x: 141, endPoint y: 509, distance: 73.5
click at [141, 509] on div "Bridge: x [Verse 1] 7 Merci d’être mon berger, 9 ainsi je ne manquerai de rien.…" at bounding box center [515, 338] width 782 height 608
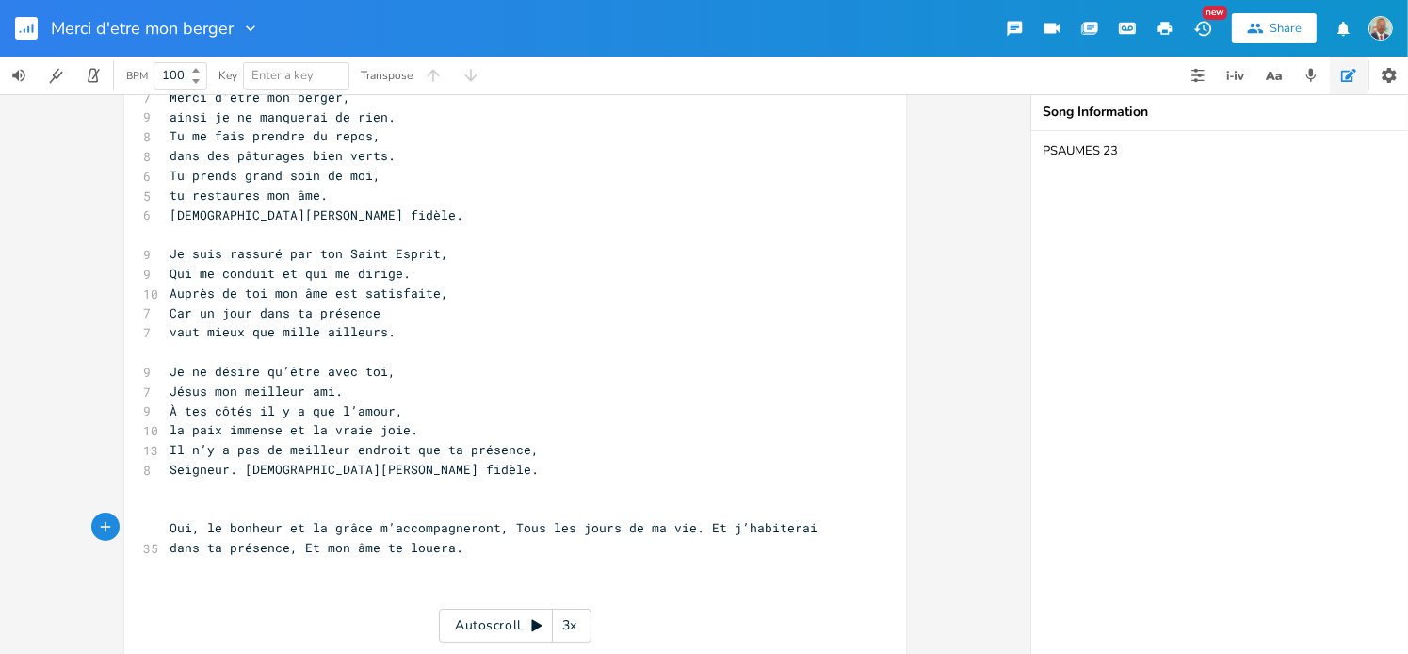
click at [493, 532] on span "Oui, le bonheur et la grâce m’accompagneront, Tous les jours de ma vie. Et j’ha…" at bounding box center [497, 537] width 655 height 37
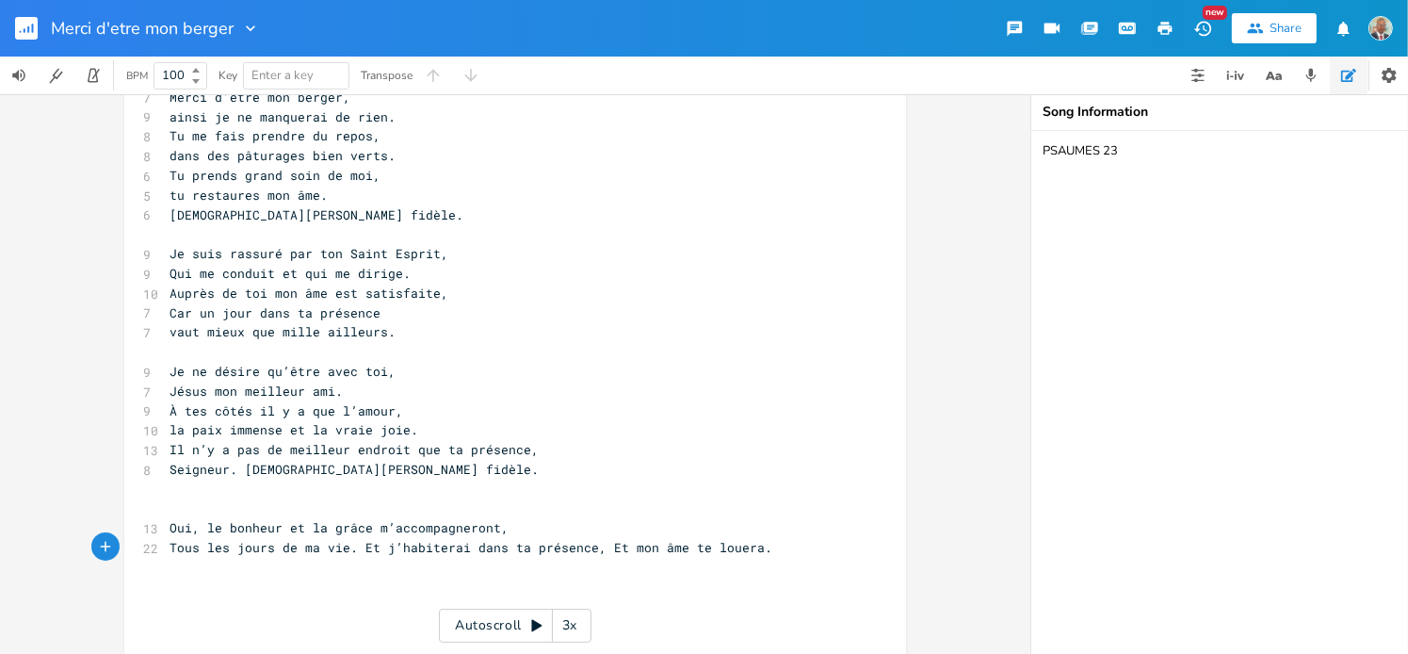
click at [350, 551] on span "Tous les jours de ma vie. Et j’habiterai dans ta présence, Et mon âme te louera." at bounding box center [471, 547] width 603 height 17
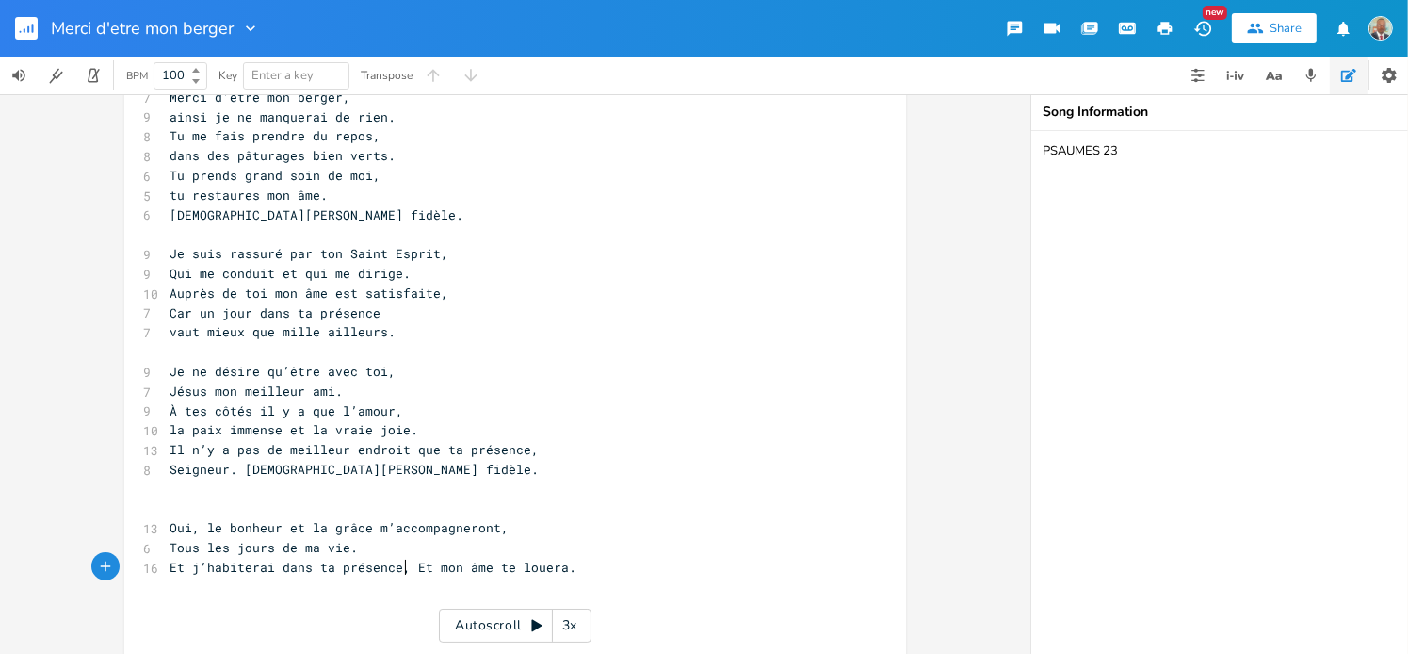
click at [400, 569] on span "Et j’habiterai dans ta présence, Et mon âme te louera." at bounding box center [373, 566] width 407 height 17
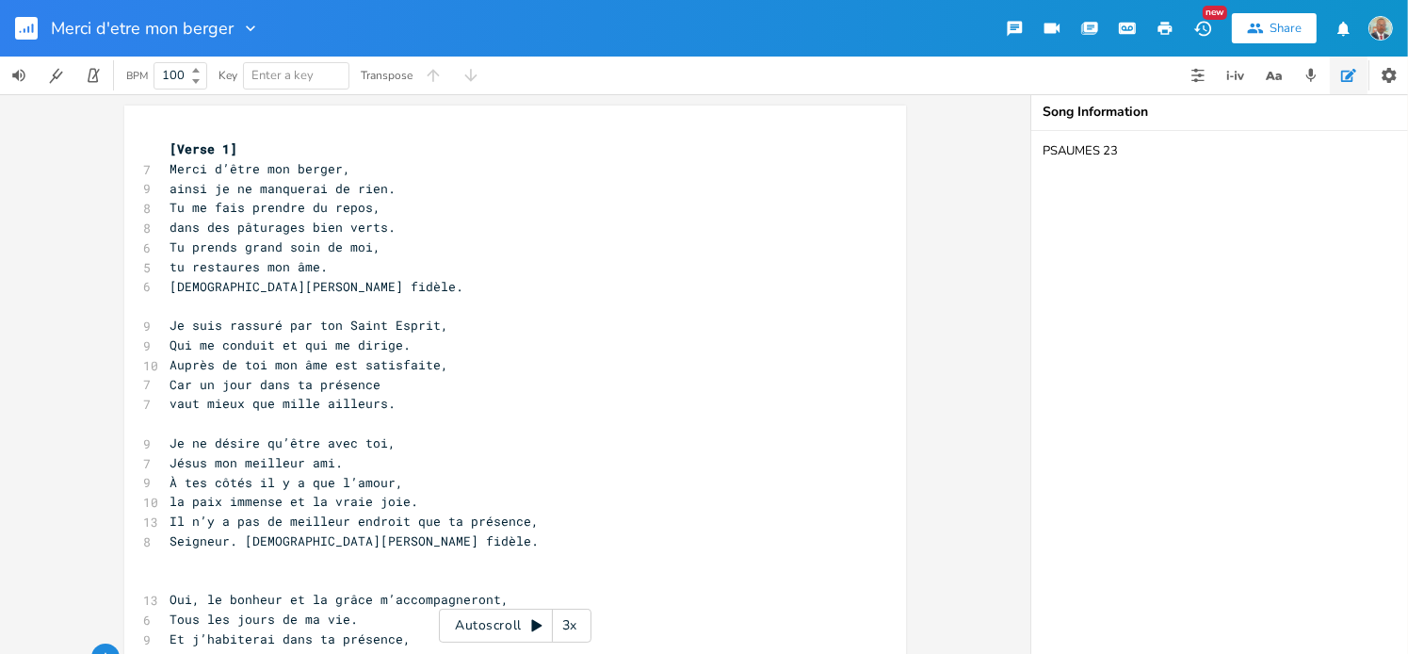
scroll to position [130, 0]
